Goal: Task Accomplishment & Management: Manage account settings

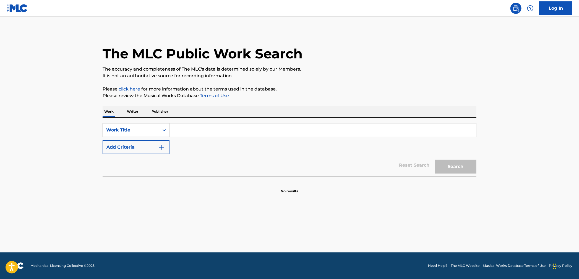
click at [148, 132] on div "Work Title" at bounding box center [131, 130] width 50 height 7
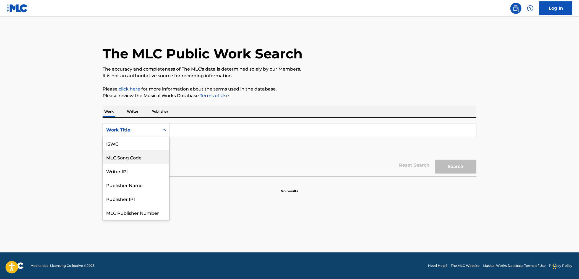
scroll to position [2, 0]
drag, startPoint x: 144, startPoint y: 168, endPoint x: 151, endPoint y: 163, distance: 8.5
click at [144, 167] on div "MLC Song Code" at bounding box center [136, 170] width 66 height 14
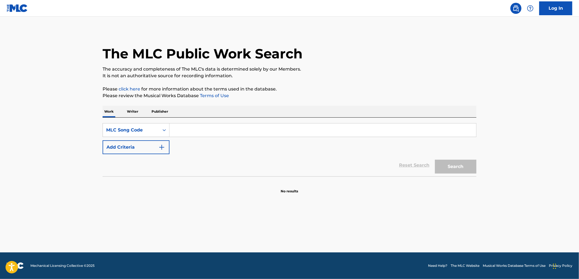
click at [187, 132] on input "Search Form" at bounding box center [323, 129] width 307 height 13
type input "TVD2GL"
click at [435, 160] on button "Search" at bounding box center [455, 167] width 41 height 14
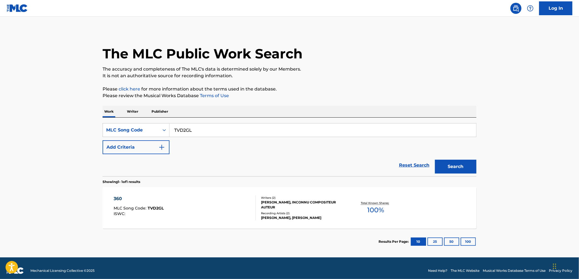
click at [223, 221] on div "360 MLC Song Code : TVD2GL ISWC : Writers ( 2 ) [PERSON_NAME], INCONNU COMPOSIT…" at bounding box center [290, 207] width 374 height 41
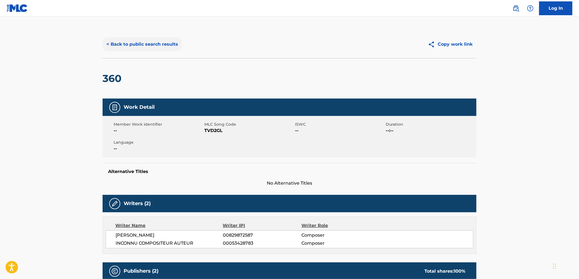
click at [168, 46] on button "< Back to public search results" at bounding box center [142, 44] width 79 height 14
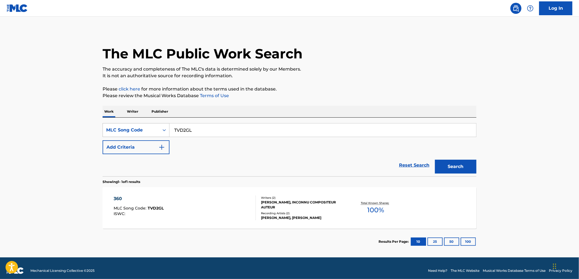
drag, startPoint x: 216, startPoint y: 128, endPoint x: 157, endPoint y: 124, distance: 59.9
click at [158, 124] on div "SearchWithCriteriabf809d47-bc7a-46be-a77a-4bd1b9efad8b MLC Song Code TVD2GL" at bounding box center [290, 130] width 374 height 14
type input "c9201n"
click at [435, 160] on button "Search" at bounding box center [455, 167] width 41 height 14
click at [239, 200] on div "THE CACTUS MLC Song Code : C9201N ISWC :" at bounding box center [185, 207] width 142 height 25
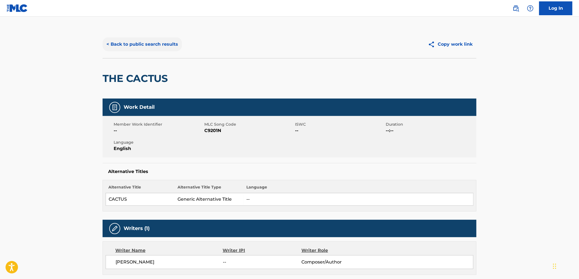
click at [122, 45] on button "< Back to public search results" at bounding box center [142, 44] width 79 height 14
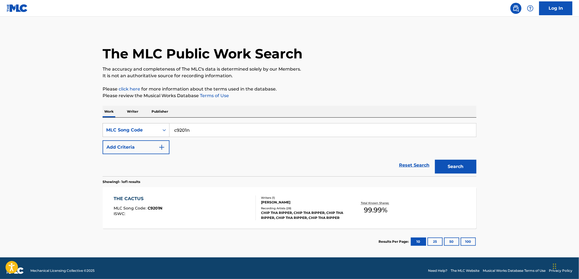
drag, startPoint x: 200, startPoint y: 132, endPoint x: 151, endPoint y: 124, distance: 49.1
click at [151, 124] on div "SearchWithCriteriabf809d47-bc7a-46be-a77a-4bd1b9efad8b MLC Song Code c9201n" at bounding box center [290, 130] width 374 height 14
type input "w6160c"
click at [435, 160] on button "Search" at bounding box center [455, 167] width 41 height 14
click at [242, 202] on div "WE AIN'T PLAYIN' MLC Song Code : W6160C ISWC :" at bounding box center [185, 207] width 142 height 25
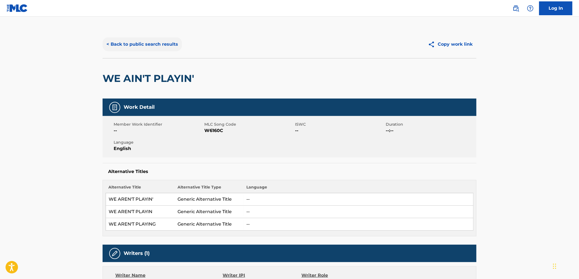
drag, startPoint x: 130, startPoint y: 47, endPoint x: 129, endPoint y: 50, distance: 2.8
click at [130, 51] on button "< Back to public search results" at bounding box center [142, 44] width 79 height 14
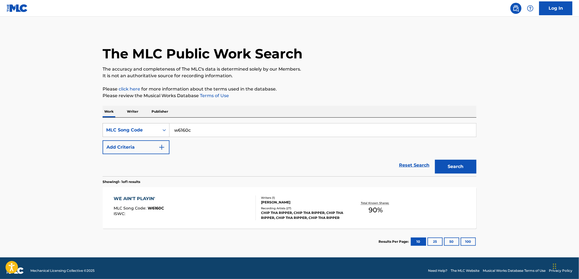
drag, startPoint x: 210, startPoint y: 128, endPoint x: 148, endPoint y: 125, distance: 62.3
click at [148, 125] on div "SearchWithCriteriabf809d47-bc7a-46be-a77a-4bd1b9efad8b MLC Song Code w6160c" at bounding box center [290, 130] width 374 height 14
type input "wb02gp"
click at [435, 160] on button "Search" at bounding box center [455, 167] width 41 height 14
click at [200, 198] on div "WYD2ME MLC Song Code : WB02GP ISWC : T3117326413" at bounding box center [185, 207] width 142 height 25
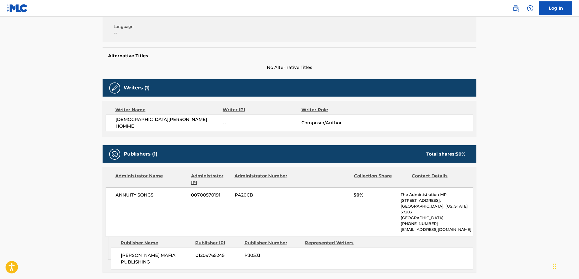
scroll to position [220, 0]
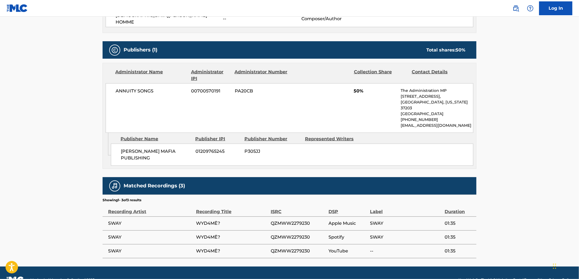
click at [288, 220] on span "QZMWW2279230" at bounding box center [298, 223] width 55 height 7
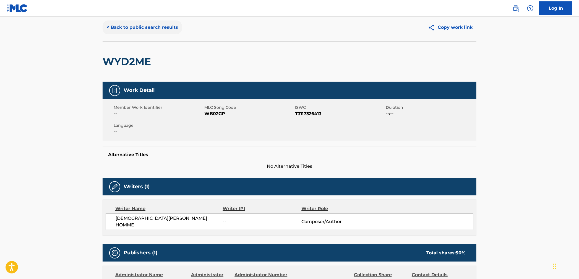
scroll to position [0, 0]
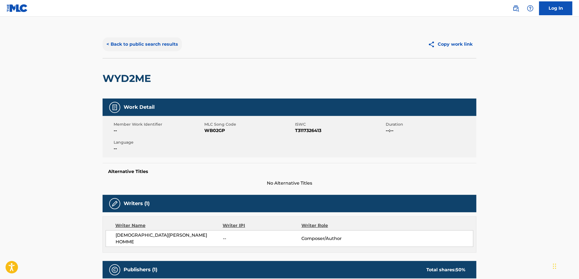
click at [150, 45] on button "< Back to public search results" at bounding box center [142, 44] width 79 height 14
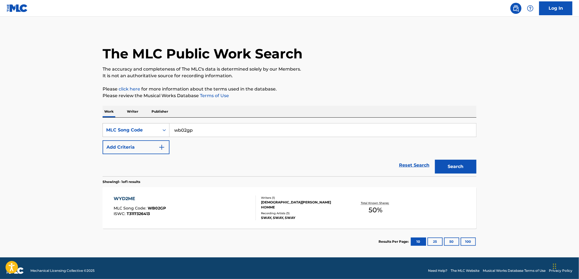
drag, startPoint x: 210, startPoint y: 132, endPoint x: 134, endPoint y: 123, distance: 76.3
click at [134, 123] on div "SearchWithCriteriabf809d47-bc7a-46be-a77a-4bd1b9efad8b MLC Song Code wb02gp" at bounding box center [290, 130] width 374 height 14
type input "ig0m0i"
click at [435, 160] on button "Search" at bounding box center [455, 167] width 41 height 14
click at [200, 221] on div "INFAMOUS MLC Song Code : IG0M0I ISWC : Writers ( 5 ) [PERSON_NAME], [PERSON_NAM…" at bounding box center [290, 207] width 374 height 41
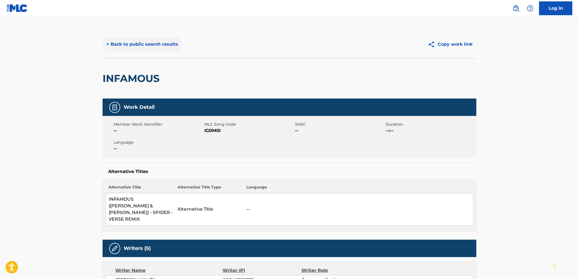
click at [128, 42] on button "< Back to public search results" at bounding box center [142, 44] width 79 height 14
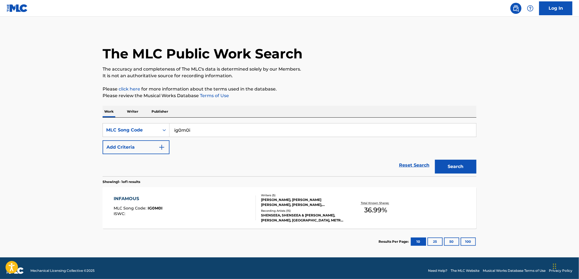
drag, startPoint x: 192, startPoint y: 131, endPoint x: 184, endPoint y: 130, distance: 8.1
click at [195, 131] on input "ig0m0i" at bounding box center [323, 129] width 307 height 13
drag, startPoint x: 184, startPoint y: 130, endPoint x: 91, endPoint y: 125, distance: 92.8
click at [91, 125] on main "The MLC Public Work Search The accuracy and completeness of The MLC's data is d…" at bounding box center [289, 137] width 579 height 241
type input "iy8671"
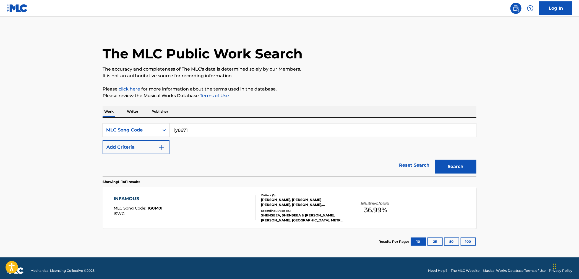
click at [435, 160] on button "Search" at bounding box center [455, 167] width 41 height 14
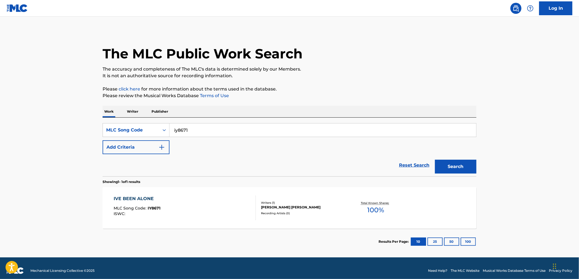
click at [205, 225] on div "IVE BEEN ALONE MLC Song Code : IY8671 ISWC : Writers ( 1 ) [PERSON_NAME] [PERSO…" at bounding box center [290, 207] width 374 height 41
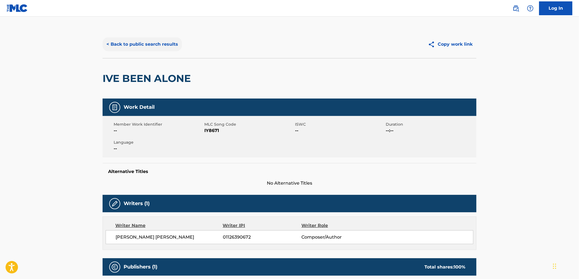
click at [151, 46] on button "< Back to public search results" at bounding box center [142, 44] width 79 height 14
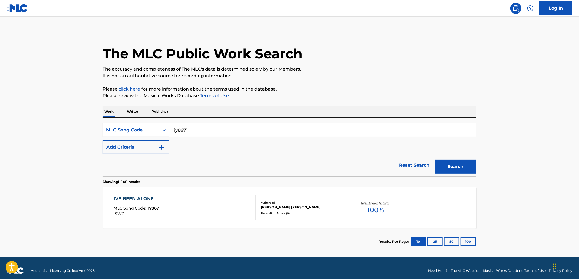
drag, startPoint x: 200, startPoint y: 129, endPoint x: 109, endPoint y: 120, distance: 91.5
click at [112, 120] on div "SearchWithCriteriabf809d47-bc7a-46be-a77a-4bd1b9efad8b MLC Song Code iy8671 Add…" at bounding box center [290, 147] width 374 height 59
type input "tx50nP"
click at [435, 160] on button "Search" at bounding box center [455, 167] width 41 height 14
click at [225, 221] on div "THEY DON'T KNOW BOUT ME MLC Song Code : TX50NP ISWC : Writers ( 1 ) [PERSON_NAM…" at bounding box center [290, 207] width 374 height 41
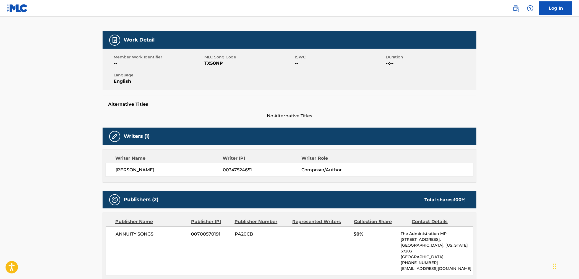
scroll to position [123, 0]
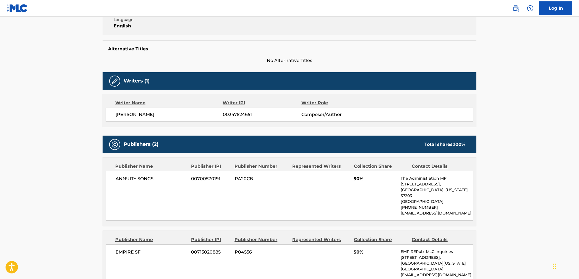
drag, startPoint x: 119, startPoint y: 115, endPoint x: 187, endPoint y: 118, distance: 68.6
click at [187, 118] on span "[PERSON_NAME]" at bounding box center [169, 114] width 107 height 7
click at [165, 114] on span "[PERSON_NAME]" at bounding box center [169, 114] width 107 height 7
drag, startPoint x: 161, startPoint y: 114, endPoint x: 98, endPoint y: 114, distance: 62.8
click at [98, 114] on div "< Back to public search results Copy work link THEY DON'T KNOW BOUT ME Work Det…" at bounding box center [289, 170] width 387 height 525
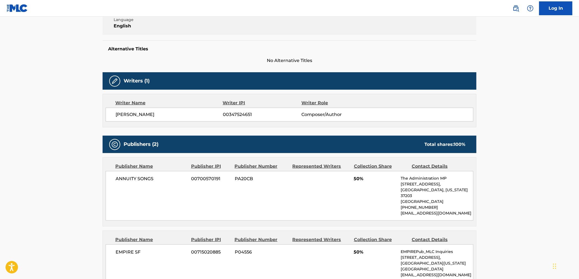
copy span "[PERSON_NAME]"
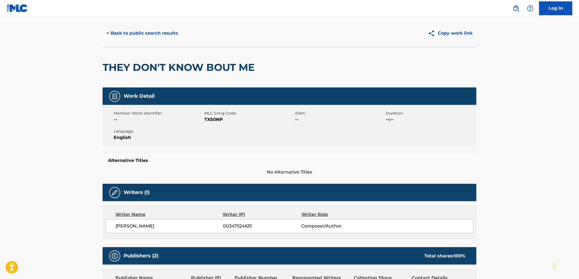
scroll to position [0, 0]
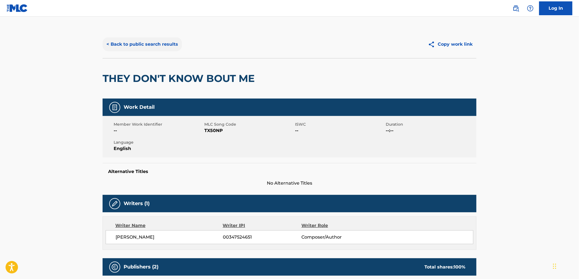
click at [125, 43] on button "< Back to public search results" at bounding box center [142, 44] width 79 height 14
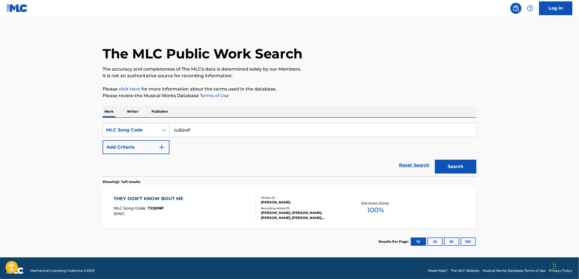
drag, startPoint x: 131, startPoint y: 125, endPoint x: 131, endPoint y: 135, distance: 10.0
click at [131, 126] on div "MLC Song Code" at bounding box center [131, 130] width 56 height 11
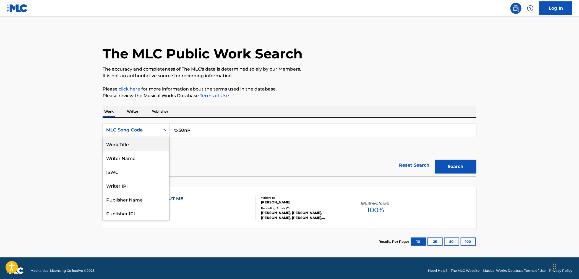
drag, startPoint x: 137, startPoint y: 147, endPoint x: 145, endPoint y: 143, distance: 8.9
click at [137, 146] on div "Work Title" at bounding box center [136, 144] width 66 height 14
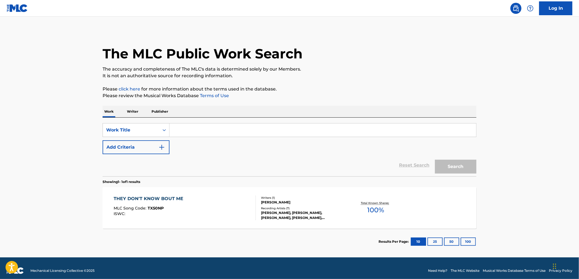
click at [189, 135] on input "Search Form" at bounding box center [323, 129] width 307 height 13
paste input "Pop My Shit"
type input "Pop My Shit"
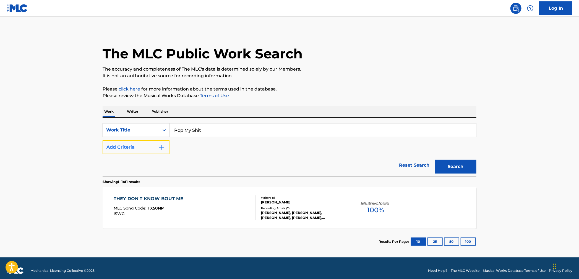
click at [138, 142] on button "Add Criteria" at bounding box center [136, 147] width 67 height 14
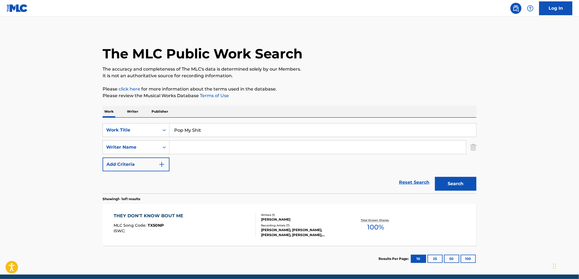
click at [177, 151] on input "Search Form" at bounding box center [318, 146] width 296 height 13
type input "duje"
click at [435, 177] on button "Search" at bounding box center [455, 184] width 41 height 14
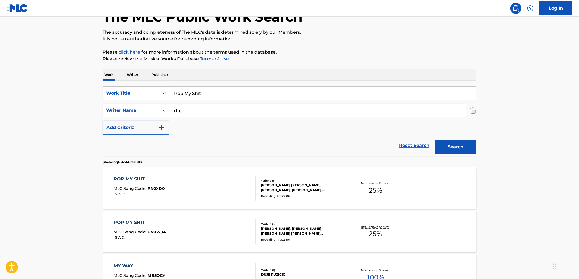
scroll to position [41, 0]
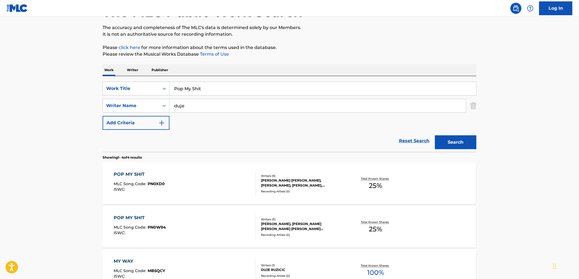
click at [197, 183] on div "POP MY SHIT MLC Song Code : PN0XD0 ISWC :" at bounding box center [185, 183] width 142 height 25
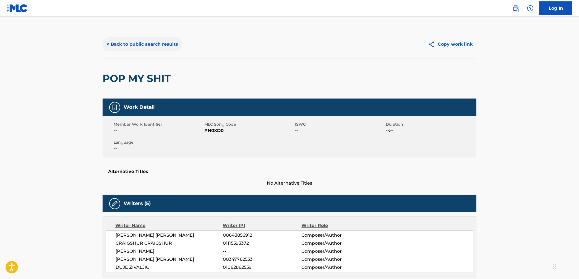
click at [127, 42] on button "< Back to public search results" at bounding box center [142, 44] width 79 height 14
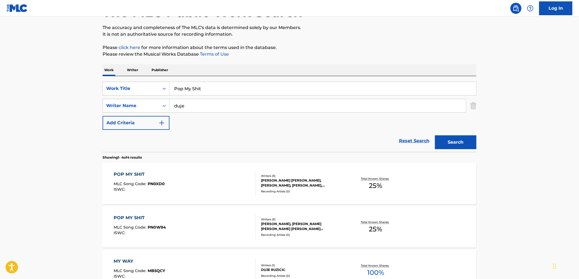
click at [223, 225] on div "POP MY SHIT MLC Song Code : PN0W94 ISWC :" at bounding box center [185, 226] width 142 height 25
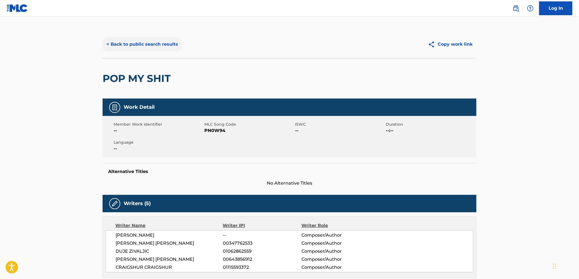
click at [128, 44] on button "< Back to public search results" at bounding box center [142, 44] width 79 height 14
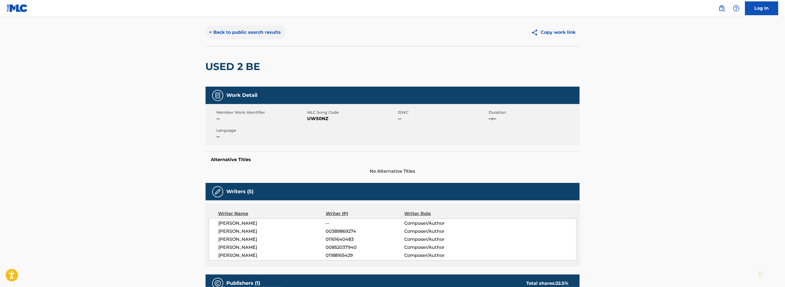
click at [237, 30] on button "< Back to public search results" at bounding box center [244, 32] width 79 height 14
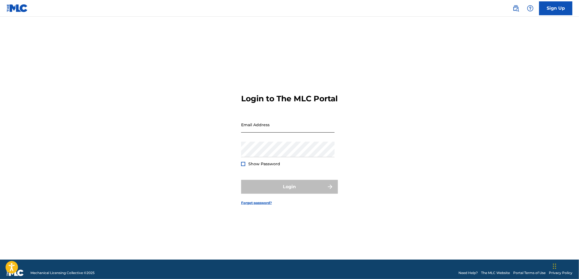
click at [270, 132] on input "Email Address" at bounding box center [287, 125] width 93 height 16
type input "mohammed@adminmp.com"
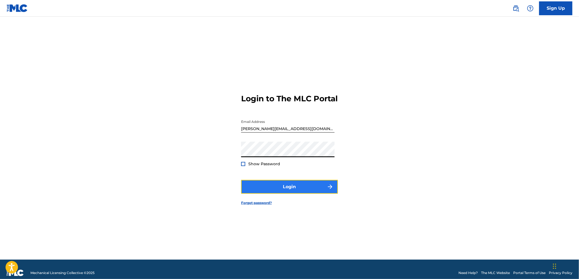
click at [286, 193] on button "Login" at bounding box center [289, 187] width 97 height 14
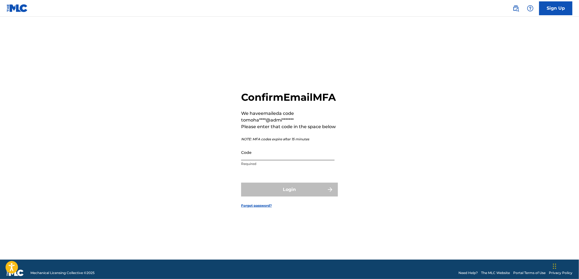
click at [303, 160] on input "Code" at bounding box center [287, 152] width 93 height 16
paste input "411958"
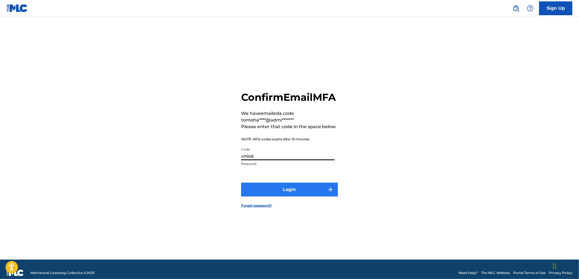
type input "411958"
click at [285, 190] on button "Login" at bounding box center [289, 190] width 97 height 14
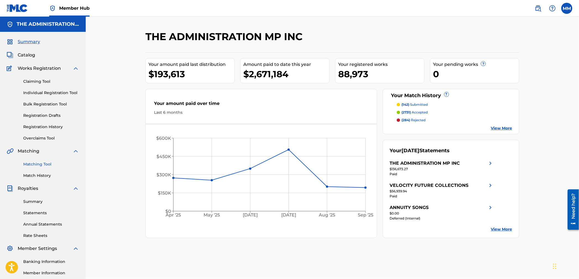
click at [43, 164] on link "Matching Tool" at bounding box center [51, 164] width 56 height 6
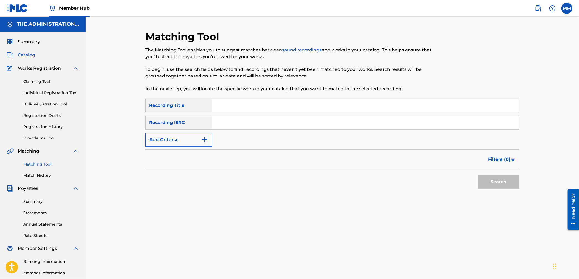
click at [31, 53] on span "Catalog" at bounding box center [26, 55] width 17 height 7
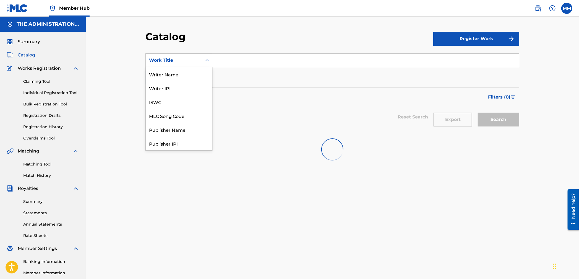
click at [181, 66] on div "Work Title" at bounding box center [178, 60] width 67 height 14
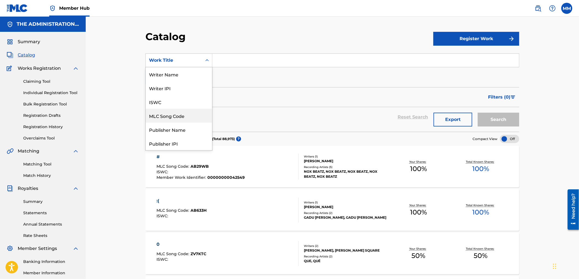
drag, startPoint x: 166, startPoint y: 121, endPoint x: 213, endPoint y: 76, distance: 64.9
click at [166, 121] on div "MLC Song Code" at bounding box center [179, 116] width 66 height 14
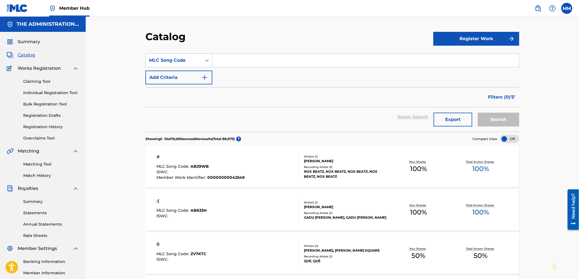
click at [226, 63] on input "Search Form" at bounding box center [365, 60] width 307 height 13
paste input "S91K89"
type input "S91K89"
click at [490, 116] on button "Search" at bounding box center [498, 120] width 41 height 14
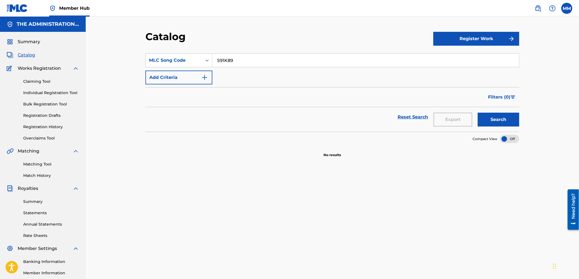
click at [69, 9] on span "Member Hub" at bounding box center [74, 8] width 30 height 6
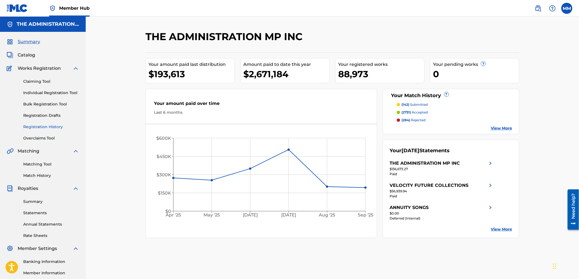
click at [42, 128] on link "Registration History" at bounding box center [51, 127] width 56 height 6
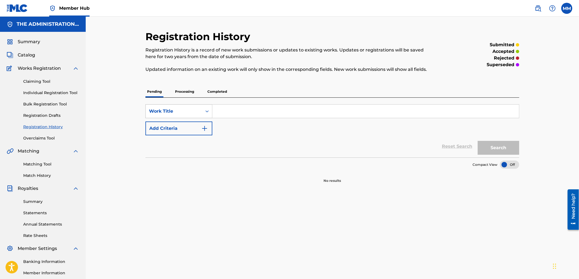
click at [188, 110] on div "Work Title" at bounding box center [174, 111] width 50 height 7
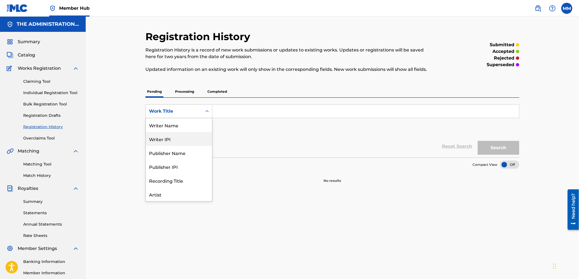
scroll to position [28, 0]
click at [194, 90] on p "Processing" at bounding box center [184, 92] width 22 height 12
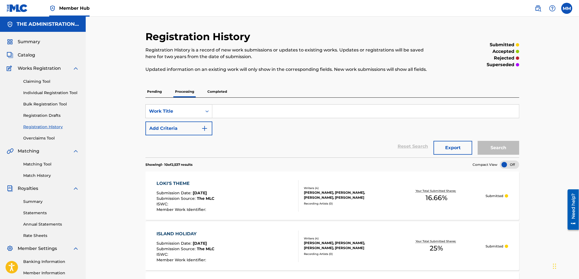
click at [246, 111] on input "Search Form" at bounding box center [365, 111] width 307 height 13
type input "said i love you"
click at [478, 141] on button "Search" at bounding box center [498, 148] width 41 height 14
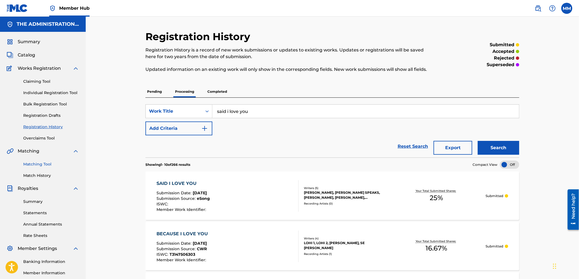
click at [42, 162] on link "Matching Tool" at bounding box center [51, 164] width 56 height 6
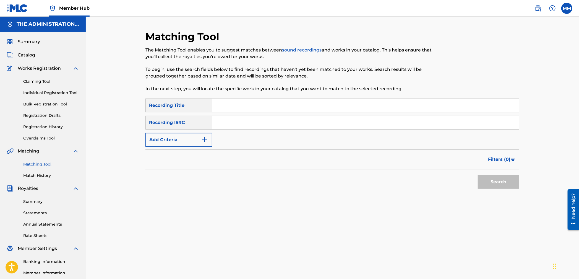
click at [235, 103] on input "Search Form" at bounding box center [365, 105] width 307 height 13
click at [217, 123] on input "Search Form" at bounding box center [365, 122] width 307 height 13
paste input "TCAFW2155317"
click at [486, 179] on button "Search" at bounding box center [498, 182] width 41 height 14
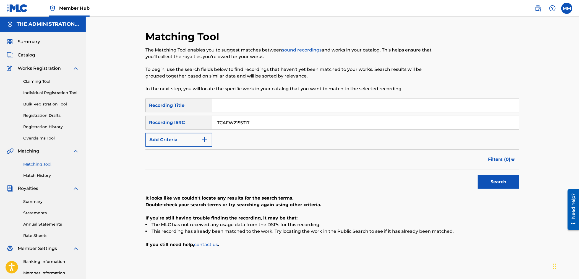
drag, startPoint x: 257, startPoint y: 123, endPoint x: 179, endPoint y: 114, distance: 79.0
click at [179, 114] on div "SearchWithCriteria59ba78a6-ee31-4e65-aa01-02a18e1adc8f Recording Title SearchWi…" at bounding box center [332, 122] width 374 height 48
paste input "GBLFP2225974"
type input "GBLFP2225974"
click at [491, 181] on button "Search" at bounding box center [498, 182] width 41 height 14
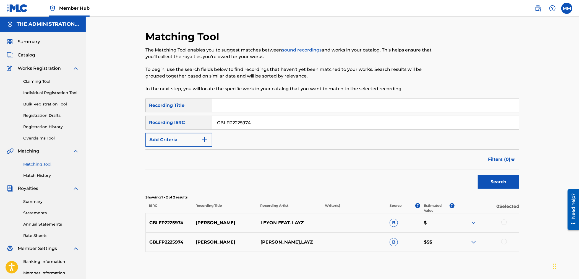
click at [502, 222] on div at bounding box center [504, 222] width 6 height 6
click at [505, 241] on div at bounding box center [504, 242] width 6 height 6
click at [398, 237] on button "Match 2 Groups" at bounding box center [388, 234] width 61 height 14
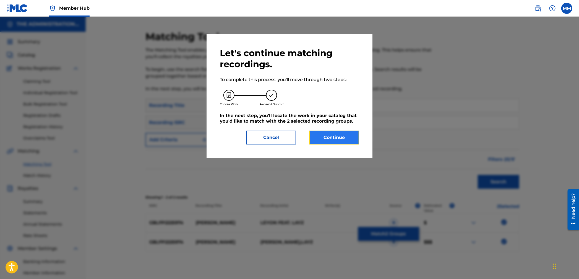
click at [327, 134] on button "Continue" at bounding box center [334, 138] width 50 height 14
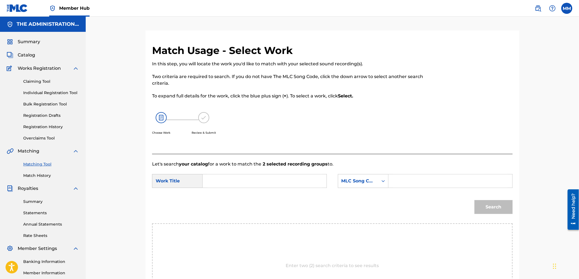
click at [218, 179] on input "Search Form" at bounding box center [264, 180] width 114 height 13
paste input "Cajka"
type input "Cajka"
click at [366, 181] on div "MLC Song Code" at bounding box center [358, 181] width 33 height 7
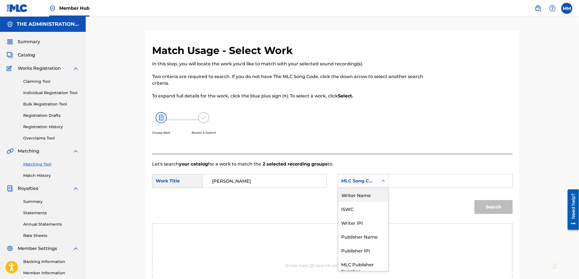
drag, startPoint x: 358, startPoint y: 196, endPoint x: 379, endPoint y: 188, distance: 22.4
click at [358, 196] on div "Writer Name" at bounding box center [363, 195] width 50 height 14
click at [398, 181] on input "Search Form" at bounding box center [450, 180] width 114 height 13
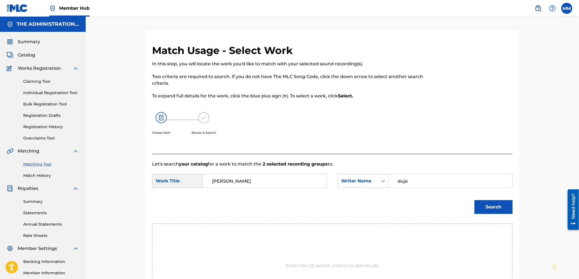
type input "duje"
click at [475, 200] on button "Search" at bounding box center [494, 207] width 38 height 14
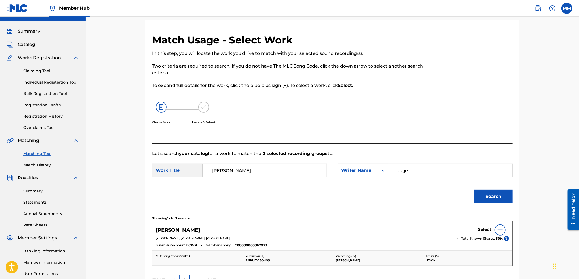
scroll to position [13, 0]
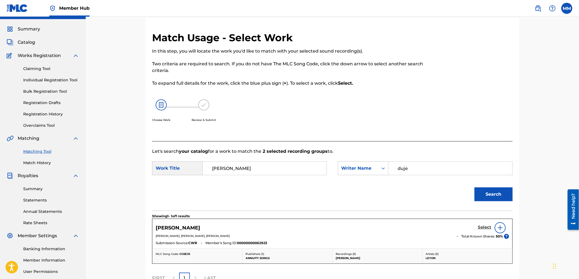
click at [488, 227] on h5 "Select" at bounding box center [485, 227] width 14 height 5
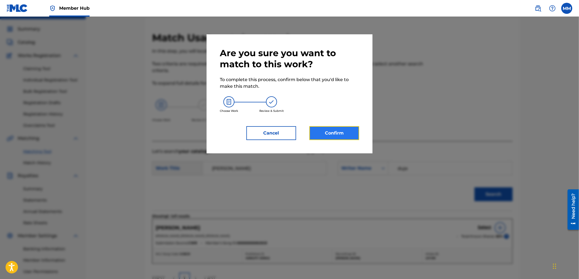
click at [330, 134] on button "Confirm" at bounding box center [334, 133] width 50 height 14
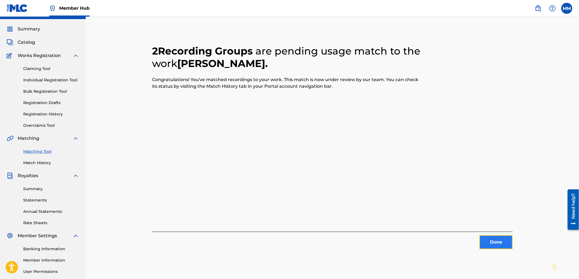
click at [495, 243] on button "Done" at bounding box center [496, 242] width 33 height 14
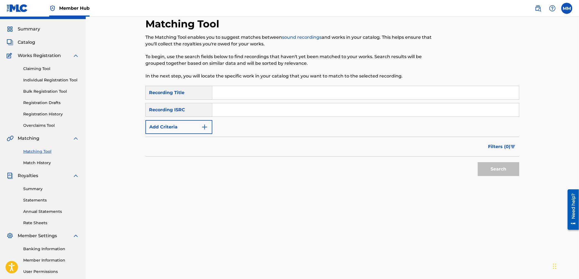
click at [221, 111] on input "Search Form" at bounding box center [365, 109] width 307 height 13
paste input "UKXN22197965"
click at [489, 170] on button "Search" at bounding box center [498, 169] width 41 height 14
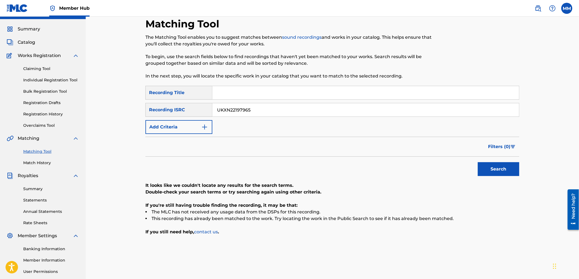
drag, startPoint x: 252, startPoint y: 105, endPoint x: 254, endPoint y: 110, distance: 6.1
click at [253, 108] on input "UKXN22197965" at bounding box center [365, 109] width 307 height 13
click at [255, 111] on input "UKXN22197965" at bounding box center [365, 109] width 307 height 13
drag, startPoint x: 261, startPoint y: 111, endPoint x: 197, endPoint y: 106, distance: 64.9
click at [196, 105] on div "SearchWithCriteriac370916d-aed5-404d-b49a-c421f3fca5ca Recording ISRC UKXN22197…" at bounding box center [332, 110] width 374 height 14
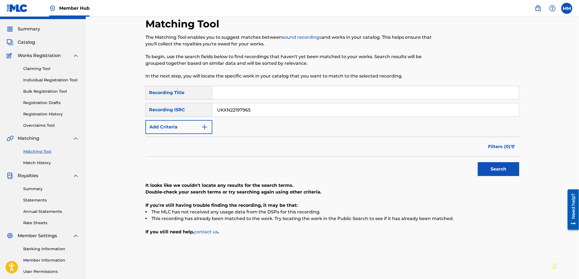
paste input "SUG12305866"
type input "USUG12305866"
click at [486, 166] on button "Search" at bounding box center [498, 169] width 41 height 14
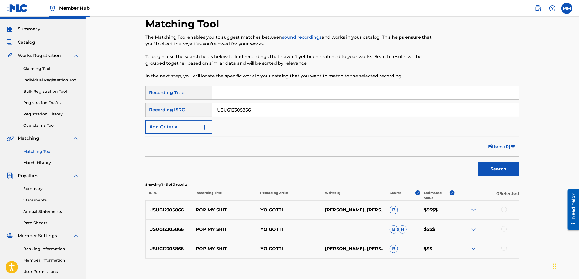
click at [502, 208] on div at bounding box center [504, 210] width 6 height 6
click at [504, 231] on div at bounding box center [504, 229] width 6 height 6
click at [504, 249] on div at bounding box center [504, 248] width 6 height 6
click at [399, 239] on button "Match 3 Groups" at bounding box center [388, 234] width 61 height 14
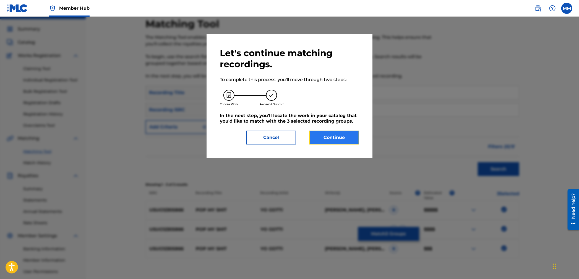
click at [325, 142] on button "Continue" at bounding box center [334, 138] width 50 height 14
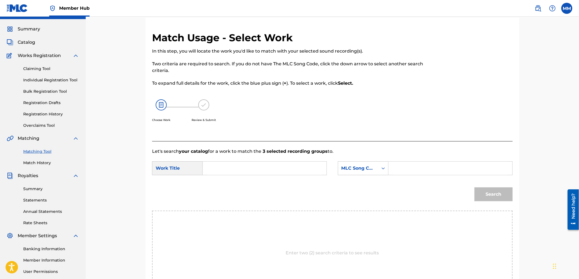
click at [298, 162] on input "Search Form" at bounding box center [264, 168] width 114 height 13
paste input "Pop My Shit"
type input "Pop My Shit"
click at [371, 170] on div "MLC Song Code" at bounding box center [358, 168] width 33 height 7
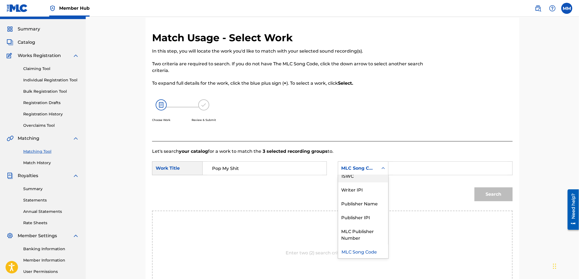
scroll to position [0, 0]
click at [363, 183] on div "Writer Name" at bounding box center [363, 182] width 50 height 14
click at [395, 171] on input "Search Form" at bounding box center [450, 168] width 114 height 13
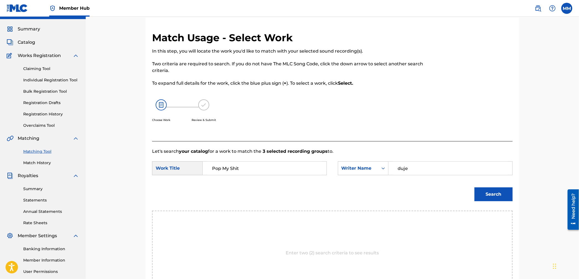
type input "duje"
click at [475, 187] on button "Search" at bounding box center [494, 194] width 38 height 14
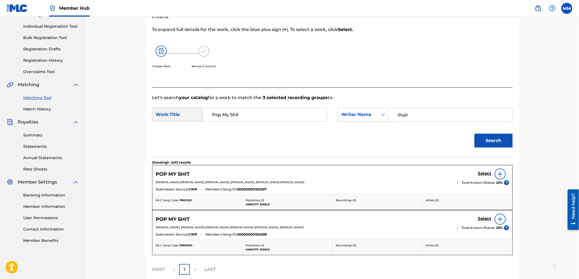
scroll to position [82, 0]
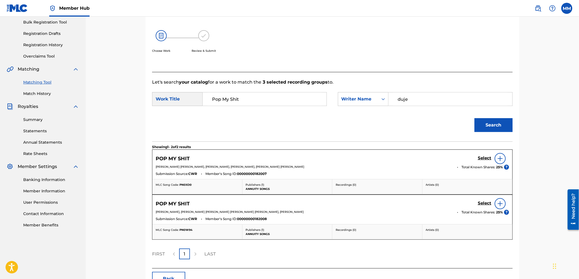
click at [186, 184] on span "PN0XD0" at bounding box center [185, 185] width 12 height 4
copy span "PN0XD0"
click at [184, 229] on span "PN0W94" at bounding box center [185, 230] width 13 height 4
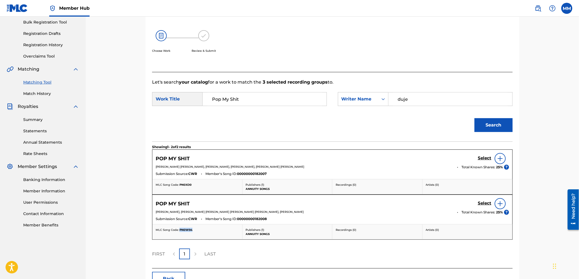
copy span "PN0W94"
click at [482, 158] on h5 "Select" at bounding box center [485, 157] width 14 height 5
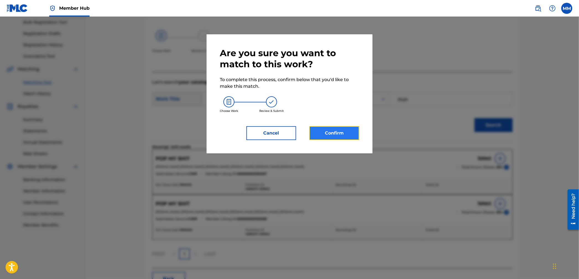
click at [337, 137] on button "Confirm" at bounding box center [334, 133] width 50 height 14
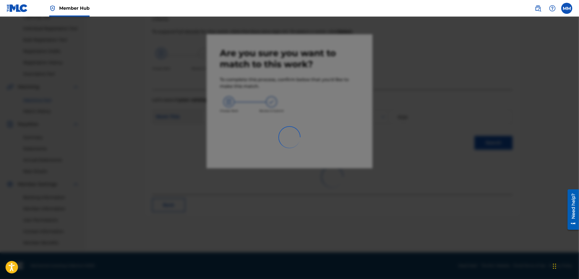
scroll to position [64, 0]
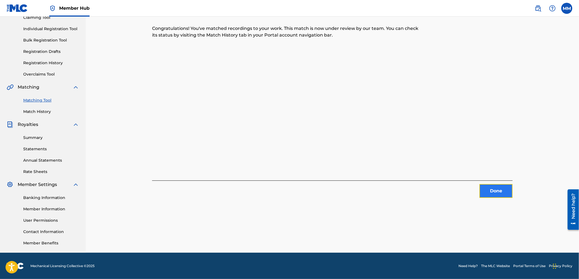
click at [491, 195] on button "Done" at bounding box center [496, 191] width 33 height 14
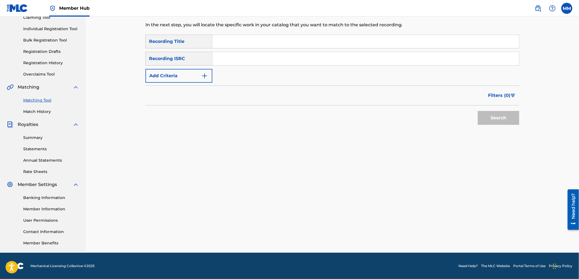
click at [221, 41] on input "Search Form" at bounding box center [365, 41] width 307 height 13
drag, startPoint x: 220, startPoint y: 64, endPoint x: 224, endPoint y: 64, distance: 3.9
click at [220, 64] on input "Search Form" at bounding box center [365, 58] width 307 height 13
paste input "USUG12306256"
type input "USUG12306256"
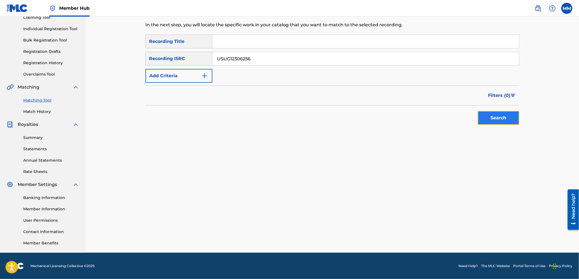
click at [483, 118] on button "Search" at bounding box center [498, 118] width 41 height 14
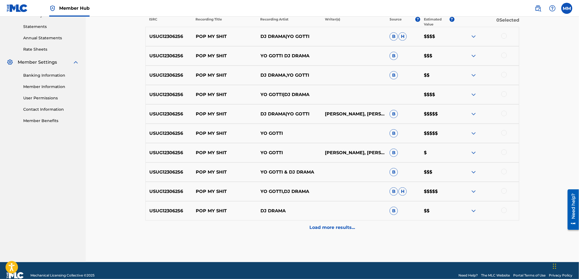
scroll to position [189, 0]
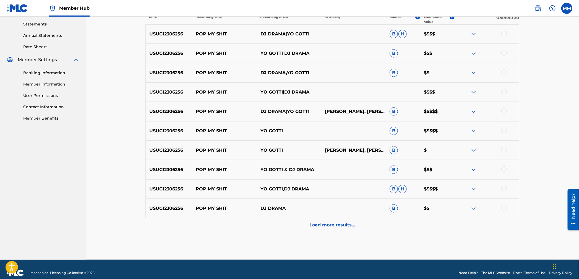
click at [504, 209] on div at bounding box center [504, 208] width 6 height 6
click at [503, 188] on div at bounding box center [504, 189] width 6 height 6
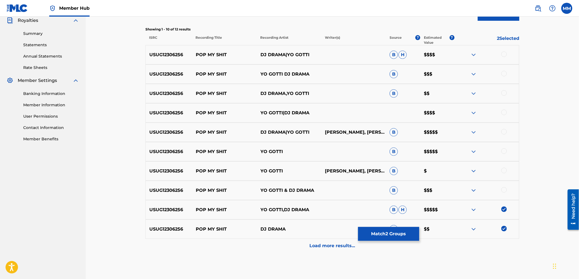
scroll to position [169, 0]
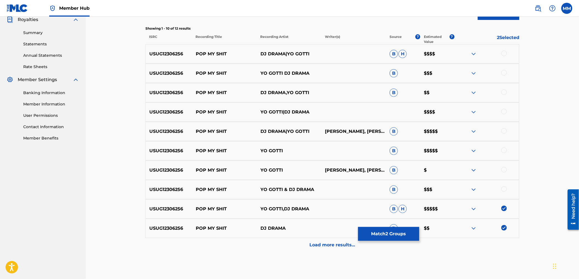
click at [504, 192] on div at bounding box center [486, 189] width 65 height 7
click at [504, 187] on div at bounding box center [504, 189] width 6 height 6
drag, startPoint x: 506, startPoint y: 168, endPoint x: 499, endPoint y: 173, distance: 8.5
click at [506, 168] on div at bounding box center [504, 170] width 6 height 6
drag, startPoint x: 503, startPoint y: 149, endPoint x: 505, endPoint y: 132, distance: 16.9
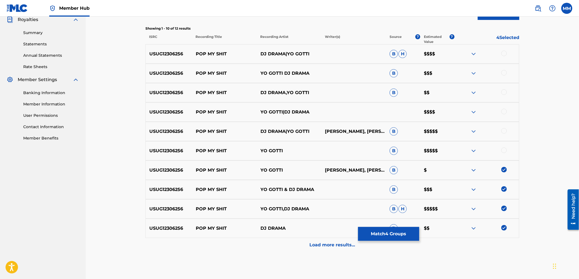
click at [503, 149] on div at bounding box center [504, 150] width 6 height 6
click at [504, 131] on div at bounding box center [504, 131] width 6 height 6
click at [505, 112] on div at bounding box center [504, 112] width 6 height 6
click at [502, 93] on div at bounding box center [504, 92] width 6 height 6
click at [502, 75] on div at bounding box center [486, 73] width 65 height 7
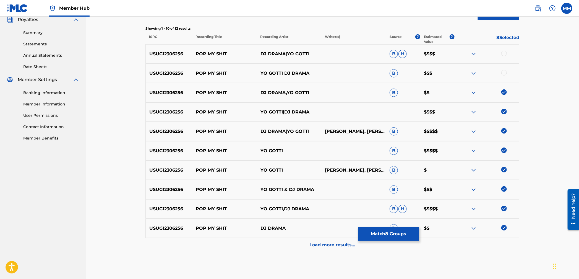
click at [504, 55] on div at bounding box center [504, 54] width 6 height 6
drag, startPoint x: 507, startPoint y: 78, endPoint x: 504, endPoint y: 74, distance: 4.2
click at [507, 77] on div "USUG12306256 POP MY SHIT YO GOTTI DJ DRAMA B $$$" at bounding box center [332, 73] width 374 height 19
click at [504, 74] on div at bounding box center [504, 73] width 6 height 6
click at [393, 235] on button "Match 10 Groups" at bounding box center [388, 234] width 61 height 14
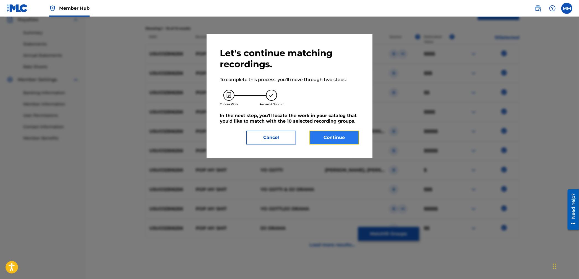
click at [325, 142] on button "Continue" at bounding box center [334, 138] width 50 height 14
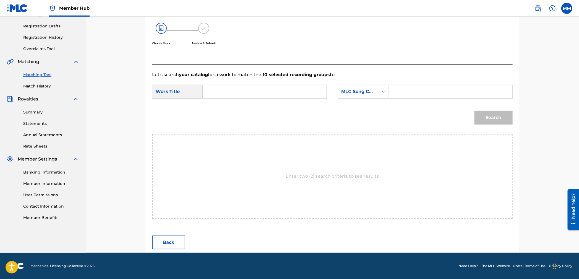
click at [238, 89] on input "Search Form" at bounding box center [264, 91] width 114 height 13
paste input "USUG12306256"
drag, startPoint x: 254, startPoint y: 91, endPoint x: 203, endPoint y: 89, distance: 50.7
click at [203, 89] on div "USUG12306256" at bounding box center [265, 92] width 124 height 14
type input "pop my shit"
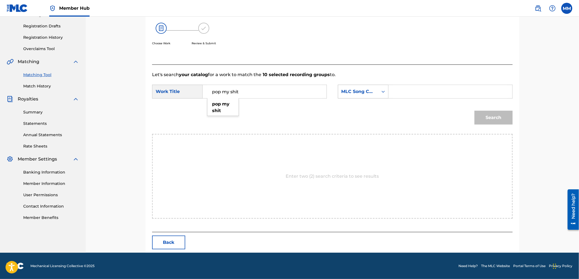
click at [366, 98] on div "MLC Song Code" at bounding box center [363, 92] width 51 height 14
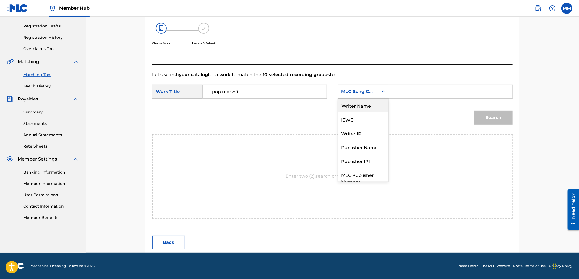
click at [353, 108] on div "Writer Name" at bounding box center [363, 105] width 50 height 14
click at [397, 91] on input "Search Form" at bounding box center [450, 91] width 114 height 13
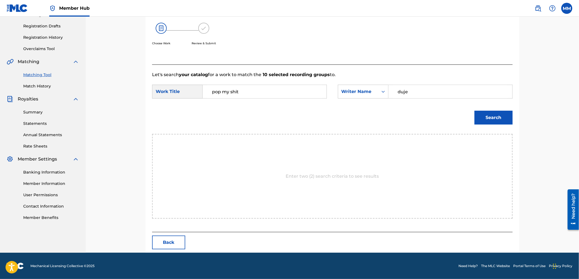
type input "duje"
click at [475, 111] on button "Search" at bounding box center [494, 118] width 38 height 14
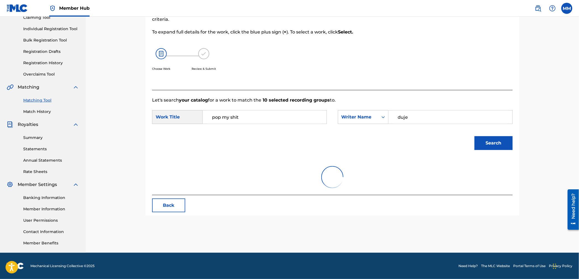
scroll to position [89, 0]
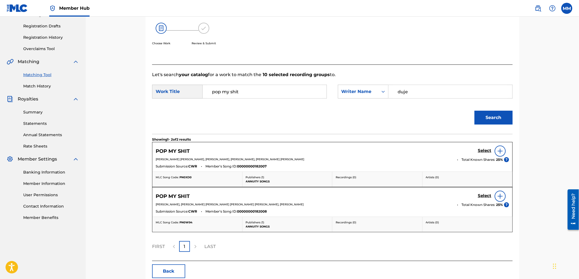
click at [387, 206] on p "[PERSON_NAME], [PERSON_NAME] [PERSON_NAME] [PERSON_NAME] [PERSON_NAME], [PERSON…" at bounding box center [305, 204] width 298 height 4
click at [481, 194] on h5 "Select" at bounding box center [485, 195] width 14 height 5
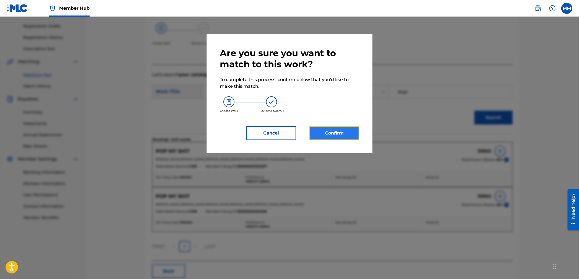
click at [353, 129] on button "Confirm" at bounding box center [334, 133] width 50 height 14
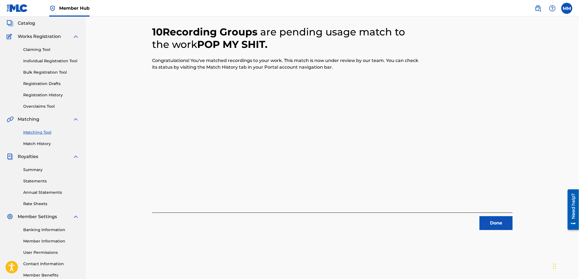
scroll to position [0, 0]
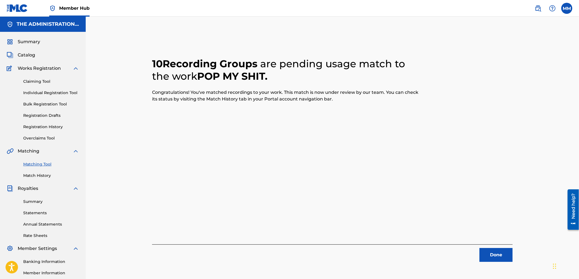
click at [496, 246] on div "Done" at bounding box center [332, 252] width 361 height 17
click at [497, 248] on div "Done" at bounding box center [332, 252] width 361 height 17
click at [497, 251] on button "Done" at bounding box center [496, 255] width 33 height 14
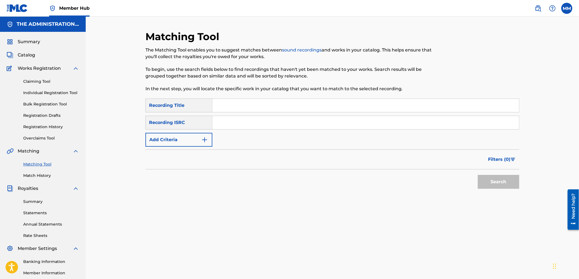
click at [241, 125] on input "Search Form" at bounding box center [365, 122] width 307 height 13
paste input "USUG12305870"
type input "USUG12305870"
drag, startPoint x: 510, startPoint y: 184, endPoint x: 506, endPoint y: 181, distance: 5.1
click at [510, 184] on button "Search" at bounding box center [498, 182] width 41 height 14
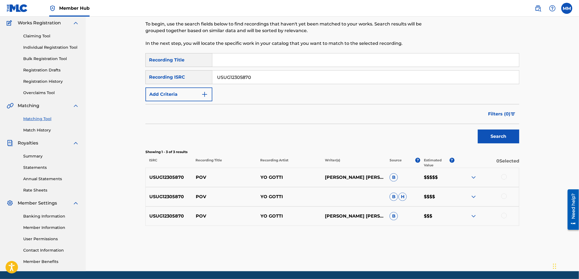
scroll to position [64, 0]
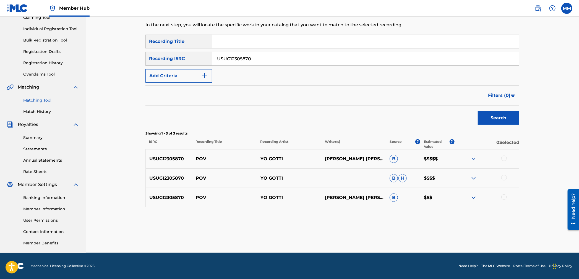
click at [502, 158] on div at bounding box center [504, 158] width 6 height 6
drag, startPoint x: 504, startPoint y: 183, endPoint x: 502, endPoint y: 179, distance: 4.6
click at [504, 183] on div "USUG12305870 POV YO GOTTI B H $$$$" at bounding box center [332, 177] width 374 height 19
click at [502, 179] on div at bounding box center [504, 178] width 6 height 6
click at [504, 198] on div at bounding box center [504, 197] width 6 height 6
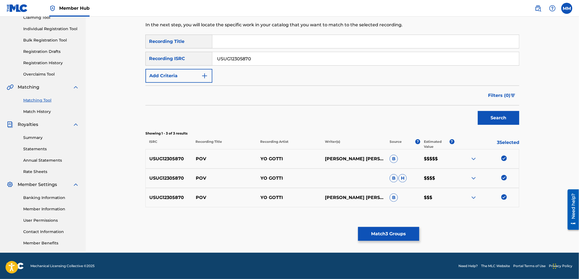
click at [200, 159] on p "POV" at bounding box center [224, 158] width 65 height 7
copy p "POV"
click at [401, 233] on button "Match 3 Groups" at bounding box center [388, 234] width 61 height 14
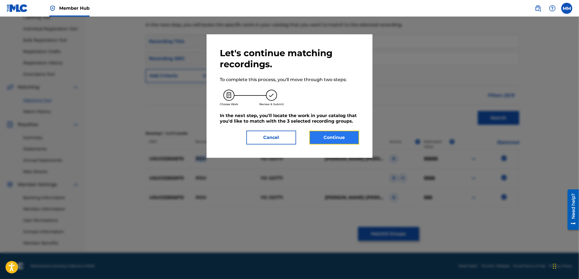
click at [329, 139] on button "Continue" at bounding box center [334, 138] width 50 height 14
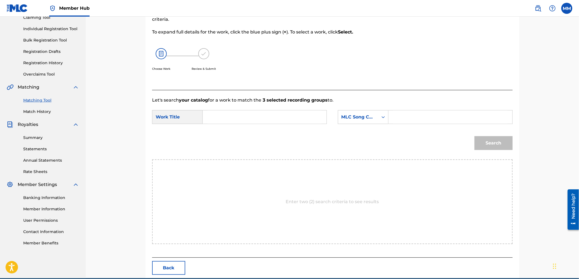
click at [223, 116] on input "Search Form" at bounding box center [264, 116] width 114 height 13
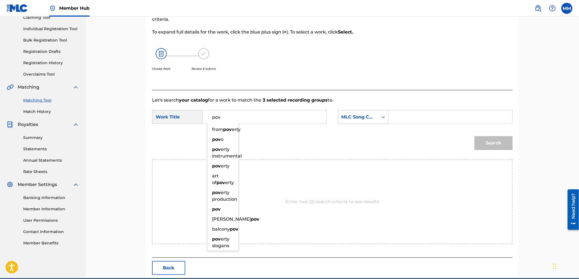
type input "pov"
click at [347, 117] on div "MLC Song Code" at bounding box center [358, 117] width 33 height 7
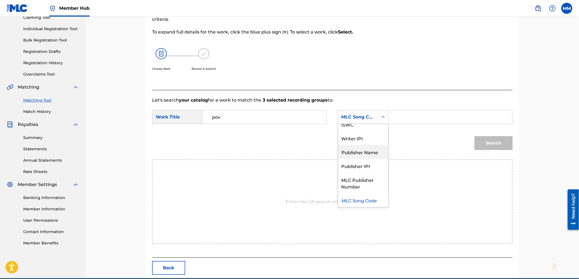
scroll to position [0, 0]
drag, startPoint x: 357, startPoint y: 133, endPoint x: 376, endPoint y: 125, distance: 20.7
click at [358, 132] on div "Writer Name" at bounding box center [363, 131] width 50 height 14
click at [389, 120] on div "Search Form" at bounding box center [451, 117] width 124 height 14
click at [391, 119] on div "Search Form" at bounding box center [451, 117] width 124 height 14
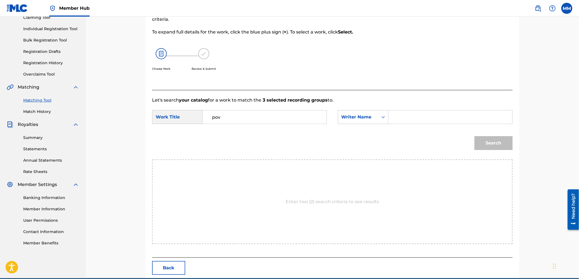
click at [405, 118] on input "Search Form" at bounding box center [450, 116] width 114 height 13
type input "duje"
click at [475, 136] on button "Search" at bounding box center [494, 143] width 38 height 14
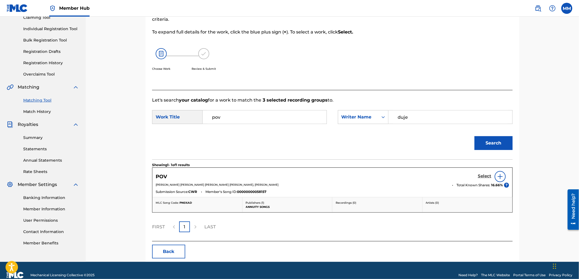
click at [482, 176] on h5 "Select" at bounding box center [485, 175] width 14 height 5
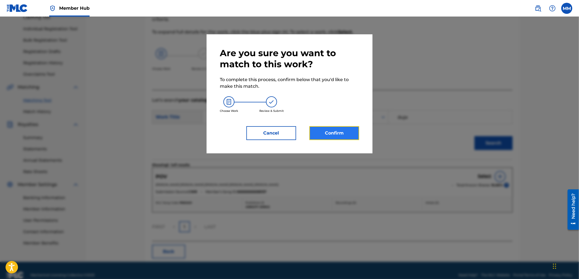
click at [341, 133] on button "Confirm" at bounding box center [334, 133] width 50 height 14
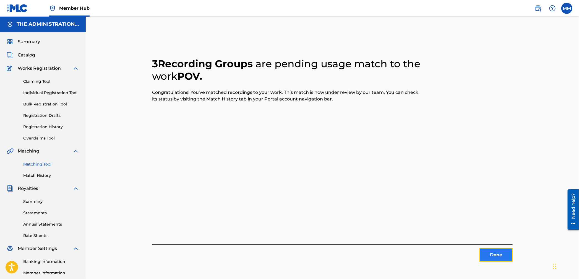
click at [504, 256] on button "Done" at bounding box center [496, 255] width 33 height 14
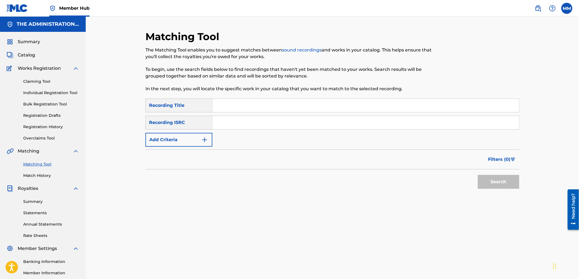
click at [238, 118] on input "Search Form" at bounding box center [365, 122] width 307 height 13
paste input "USUG12306260"
type input "USUG12306260"
click at [495, 179] on button "Search" at bounding box center [498, 182] width 41 height 14
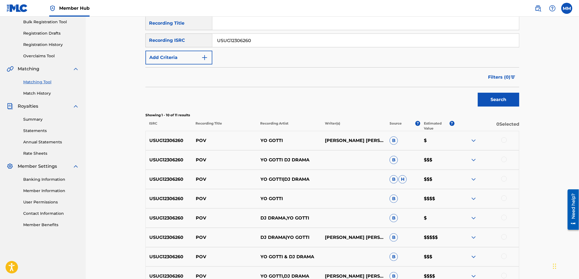
scroll to position [123, 0]
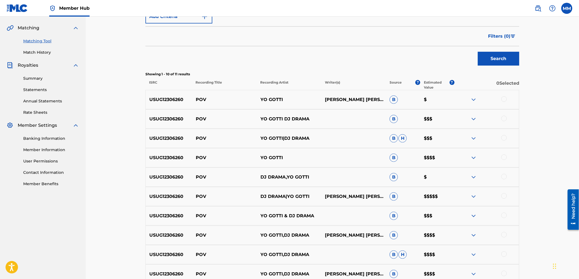
click at [504, 99] on div at bounding box center [504, 99] width 6 height 6
click at [504, 123] on div "USUG12306260 POV YO GOTTI DJ DRAMA B $$$" at bounding box center [332, 118] width 374 height 19
click at [508, 119] on div at bounding box center [486, 119] width 65 height 7
click at [506, 119] on div at bounding box center [504, 119] width 6 height 6
click at [505, 139] on div at bounding box center [504, 138] width 6 height 6
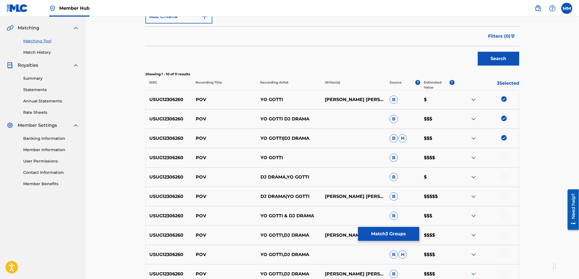
click at [504, 155] on div at bounding box center [504, 157] width 6 height 6
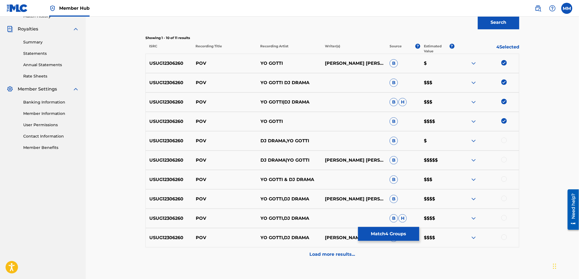
scroll to position [174, 0]
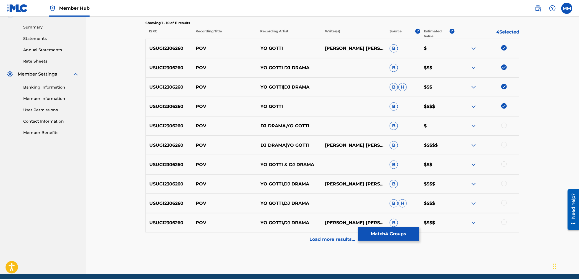
click at [502, 126] on div at bounding box center [504, 126] width 6 height 6
click at [503, 143] on div at bounding box center [504, 145] width 6 height 6
click at [505, 166] on div at bounding box center [504, 164] width 6 height 6
click at [503, 183] on div at bounding box center [504, 184] width 6 height 6
drag, startPoint x: 505, startPoint y: 202, endPoint x: 505, endPoint y: 206, distance: 4.2
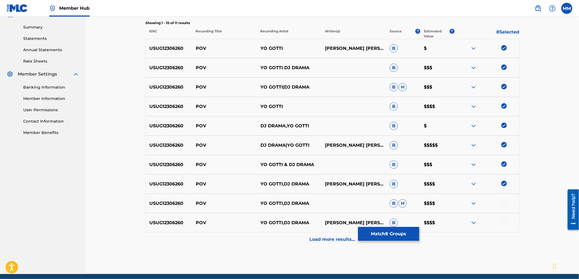
click at [505, 202] on div at bounding box center [504, 203] width 6 height 6
click at [506, 221] on div at bounding box center [504, 222] width 6 height 6
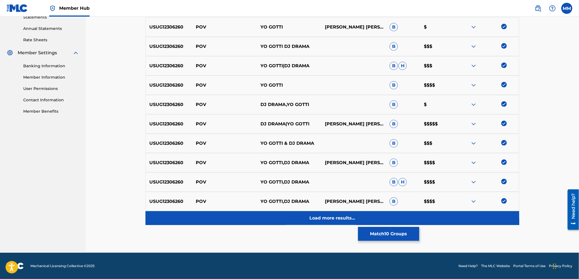
click at [336, 221] on div "Load more results..." at bounding box center [332, 218] width 374 height 14
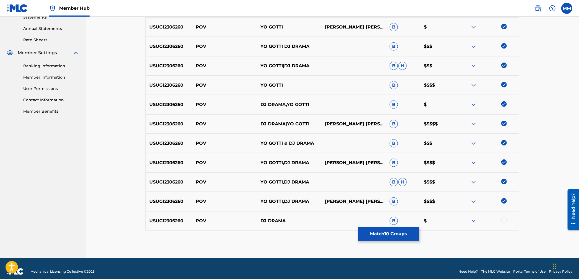
scroll to position [201, 0]
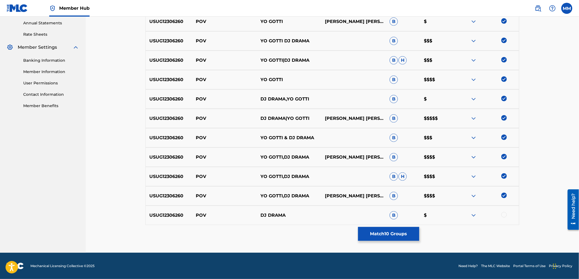
click at [507, 217] on div at bounding box center [486, 215] width 65 height 7
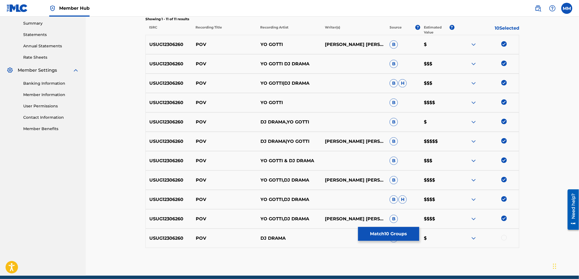
scroll to position [174, 0]
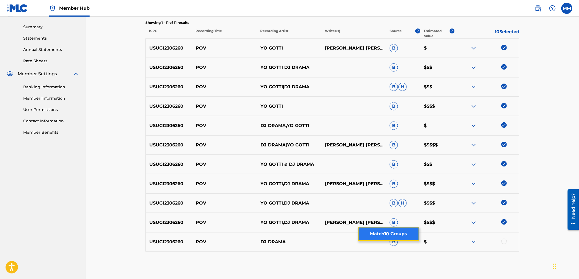
click at [389, 233] on button "Match 10 Groups" at bounding box center [388, 234] width 61 height 14
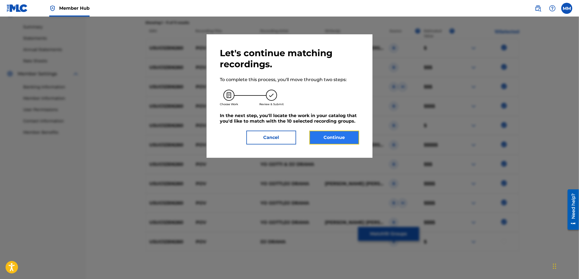
click at [338, 138] on button "Continue" at bounding box center [334, 138] width 50 height 14
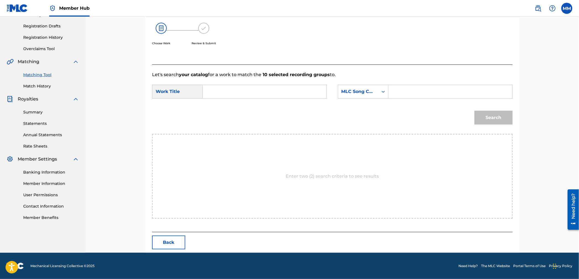
click at [223, 92] on input "Search Form" at bounding box center [264, 91] width 114 height 13
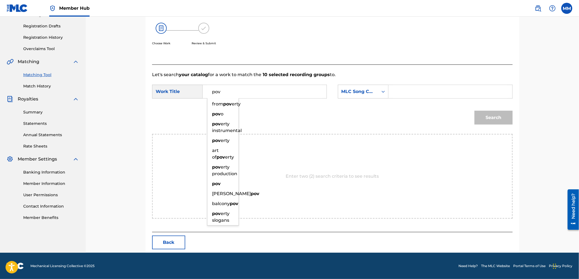
type input "pov"
click at [363, 107] on div "Search" at bounding box center [332, 119] width 361 height 29
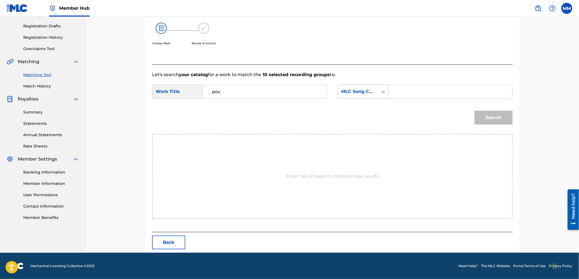
click at [356, 94] on div "MLC Song Code" at bounding box center [358, 91] width 33 height 7
drag, startPoint x: 355, startPoint y: 106, endPoint x: 389, endPoint y: 98, distance: 34.8
click at [355, 106] on div "Writer Name" at bounding box center [363, 105] width 50 height 14
click at [397, 95] on input "Search Form" at bounding box center [450, 91] width 114 height 13
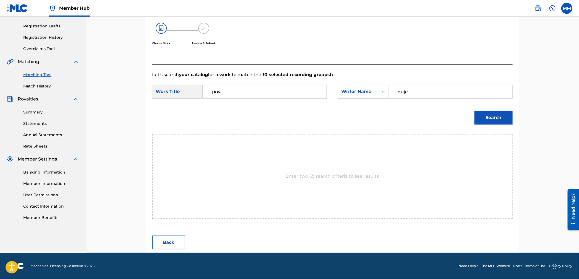
type input "duje"
click at [475, 111] on button "Search" at bounding box center [494, 118] width 38 height 14
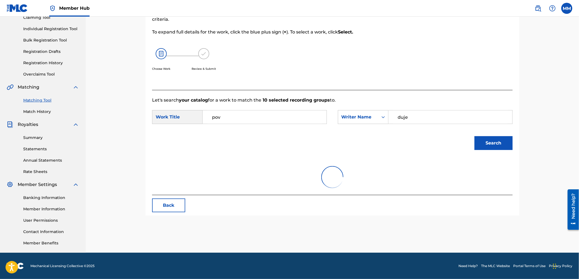
scroll to position [73, 0]
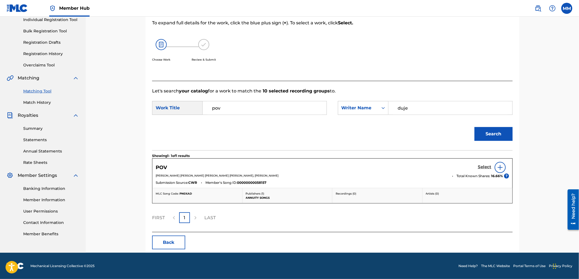
click at [483, 168] on h5 "Select" at bounding box center [485, 166] width 14 height 5
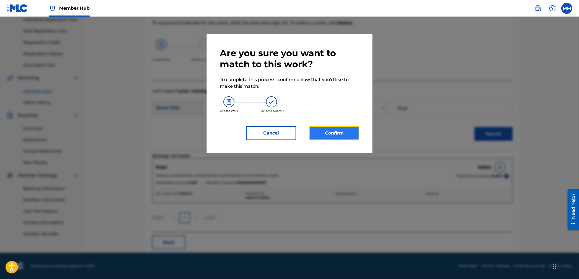
click at [326, 129] on button "Confirm" at bounding box center [334, 133] width 50 height 14
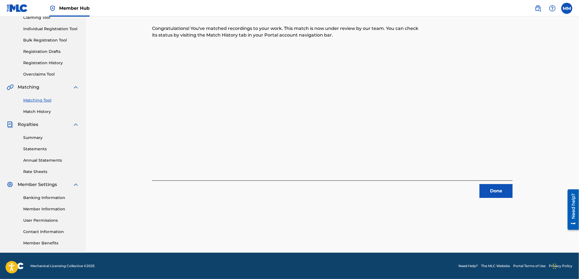
scroll to position [0, 0]
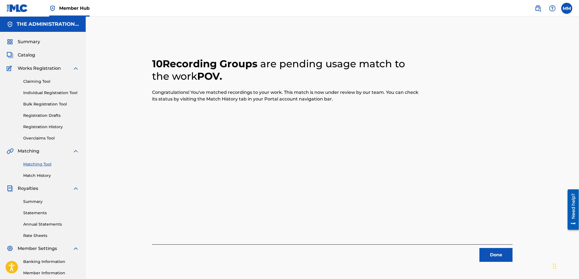
click at [36, 163] on link "Matching Tool" at bounding box center [51, 164] width 56 height 6
click at [497, 252] on button "Done" at bounding box center [496, 255] width 33 height 14
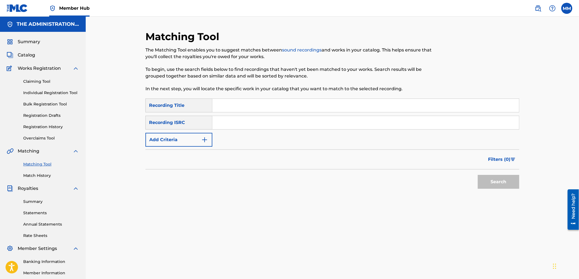
click at [229, 121] on input "Search Form" at bounding box center [365, 122] width 307 height 13
paste input "QZTB32243422"
type input "QZTB32243422"
click at [500, 180] on button "Search" at bounding box center [498, 182] width 41 height 14
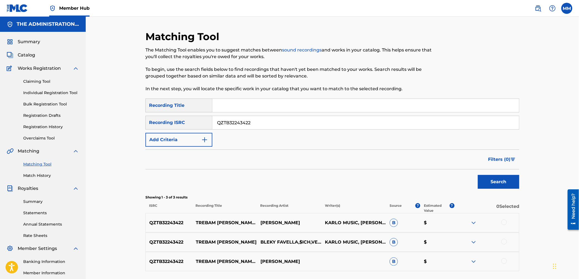
scroll to position [64, 0]
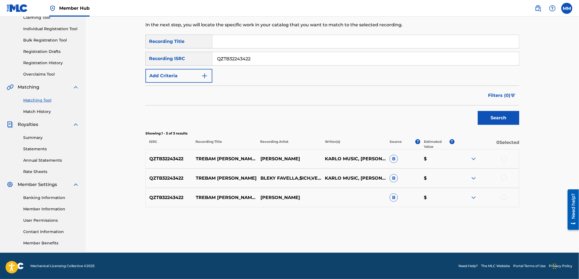
drag, startPoint x: 503, startPoint y: 157, endPoint x: 503, endPoint y: 174, distance: 16.6
click at [503, 157] on div at bounding box center [504, 158] width 6 height 6
drag, startPoint x: 504, startPoint y: 176, endPoint x: 505, endPoint y: 194, distance: 17.7
click at [504, 176] on div at bounding box center [504, 178] width 6 height 6
click at [506, 197] on div at bounding box center [504, 197] width 6 height 6
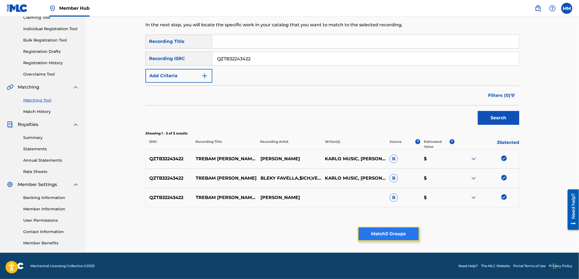
click at [379, 233] on button "Match 3 Groups" at bounding box center [388, 234] width 61 height 14
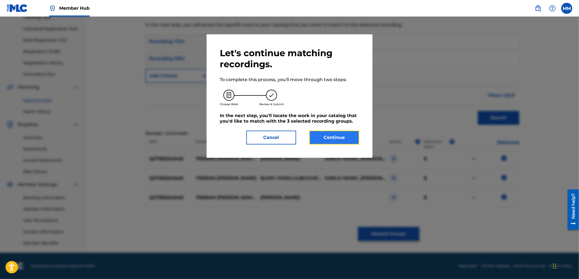
click at [340, 134] on button "Continue" at bounding box center [334, 138] width 50 height 14
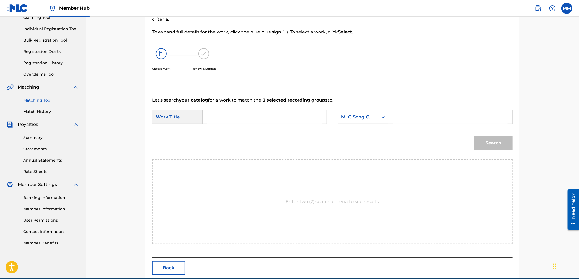
drag, startPoint x: 285, startPoint y: 116, endPoint x: 355, endPoint y: 120, distance: 69.6
click at [285, 116] on input "Search Form" at bounding box center [264, 116] width 114 height 13
paste input "Trebam Droge"
type input "Trebam Droge"
drag, startPoint x: 369, startPoint y: 120, endPoint x: 366, endPoint y: 140, distance: 20.7
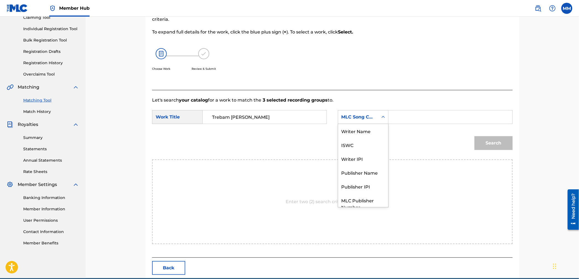
click at [369, 120] on div "MLC Song Code" at bounding box center [358, 117] width 33 height 7
drag, startPoint x: 357, startPoint y: 136, endPoint x: 384, endPoint y: 127, distance: 28.5
click at [358, 136] on div "Writer Name" at bounding box center [363, 131] width 50 height 14
click at [408, 118] on input "Search Form" at bounding box center [450, 116] width 114 height 13
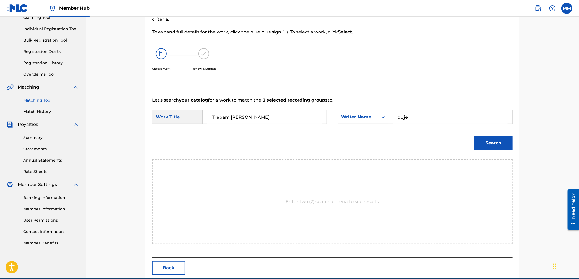
type input "duje"
click at [475, 136] on button "Search" at bounding box center [494, 143] width 38 height 14
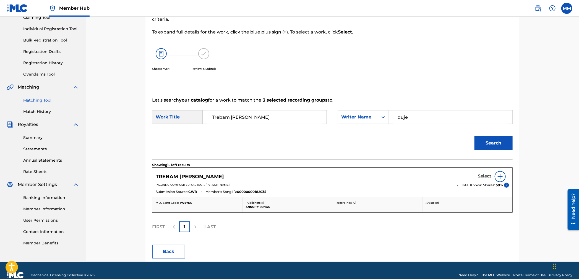
click at [483, 178] on h5 "Select" at bounding box center [485, 175] width 14 height 5
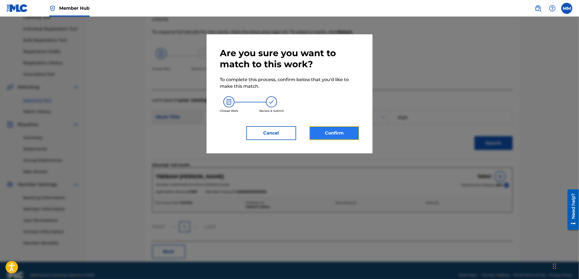
click at [336, 134] on button "Confirm" at bounding box center [334, 133] width 50 height 14
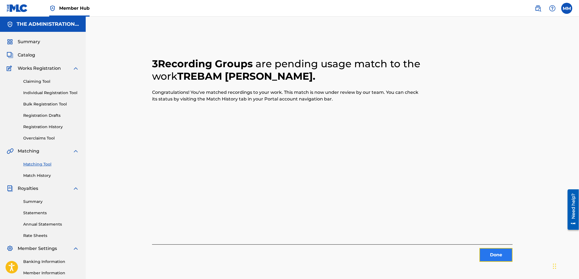
click at [506, 254] on button "Done" at bounding box center [496, 255] width 33 height 14
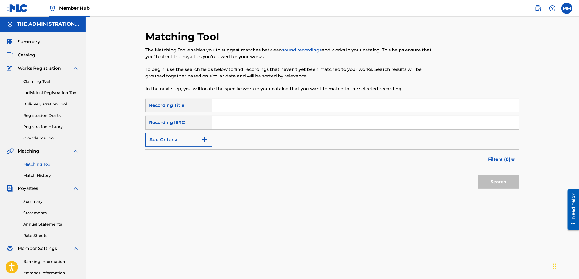
click at [238, 124] on input "Search Form" at bounding box center [365, 122] width 307 height 13
paste input "USUYG1492077"
click at [489, 179] on button "Search" at bounding box center [498, 182] width 41 height 14
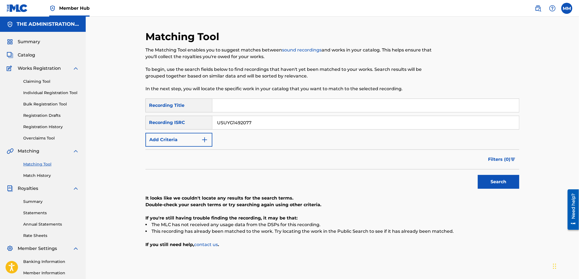
drag, startPoint x: 262, startPoint y: 121, endPoint x: 182, endPoint y: 117, distance: 80.3
click at [183, 117] on div "SearchWithCriteriac370916d-aed5-404d-b49a-c421f3fca5ca Recording ISRC USUYG1492…" at bounding box center [332, 123] width 374 height 14
paste input "RSA3U2500106"
type input "RSA3U2500106"
click at [501, 176] on button "Search" at bounding box center [498, 182] width 41 height 14
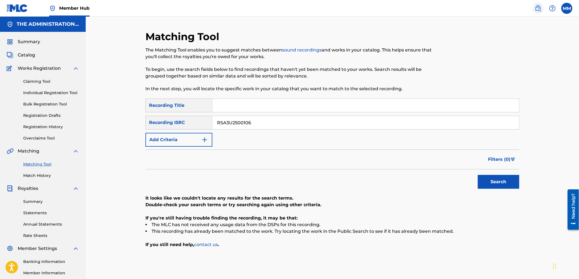
drag, startPoint x: 539, startPoint y: 8, endPoint x: 514, endPoint y: 15, distance: 26.4
click at [539, 8] on img at bounding box center [538, 8] width 7 height 7
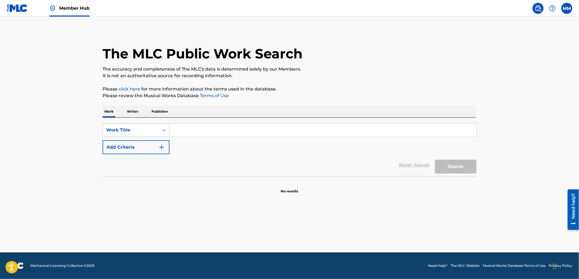
drag, startPoint x: 136, startPoint y: 127, endPoint x: 133, endPoint y: 135, distance: 8.3
click at [136, 127] on div "Work Title" at bounding box center [131, 130] width 50 height 7
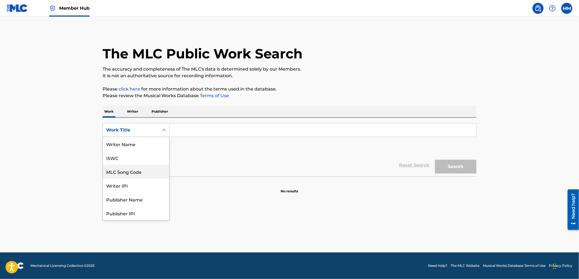
scroll to position [28, 0]
drag, startPoint x: 136, startPoint y: 146, endPoint x: 152, endPoint y: 141, distance: 16.9
click at [136, 146] on div "MLC Song Code" at bounding box center [136, 144] width 66 height 14
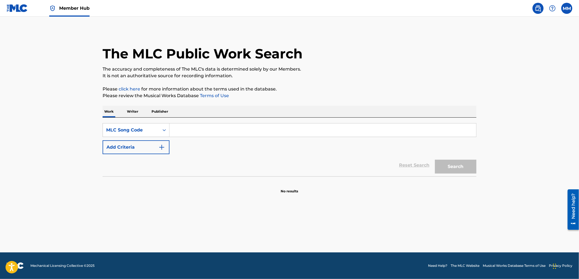
drag, startPoint x: 201, startPoint y: 129, endPoint x: 233, endPoint y: 131, distance: 31.6
click at [201, 129] on input "Search Form" at bounding box center [323, 129] width 307 height 13
paste input "BD7XCS"
type input "BD7XCS"
click at [444, 162] on button "Search" at bounding box center [455, 167] width 41 height 14
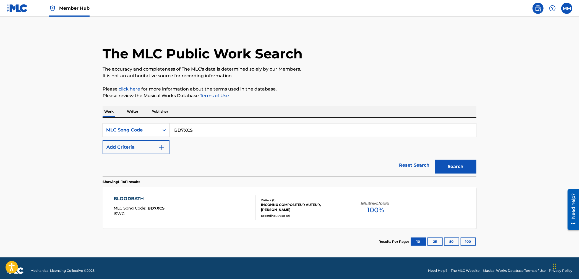
click at [186, 198] on div "BLOODBATH MLC Song Code : BD7XCS ISWC :" at bounding box center [185, 207] width 142 height 25
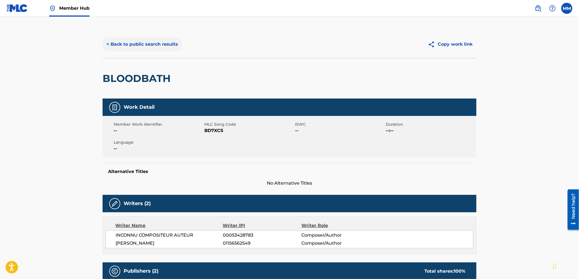
drag, startPoint x: 134, startPoint y: 52, endPoint x: 123, endPoint y: 45, distance: 13.0
click at [133, 52] on div "< Back to public search results Copy work link" at bounding box center [290, 44] width 374 height 28
click at [123, 45] on button "< Back to public search results" at bounding box center [142, 44] width 79 height 14
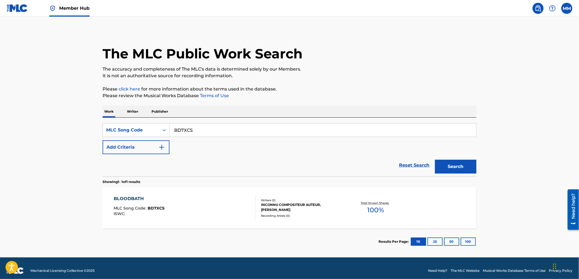
click at [50, 8] on img at bounding box center [52, 8] width 7 height 7
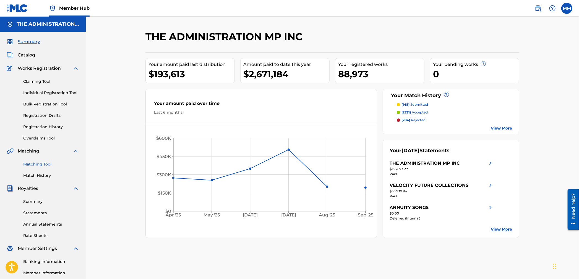
drag, startPoint x: 40, startPoint y: 165, endPoint x: 37, endPoint y: 162, distance: 3.7
click at [39, 165] on link "Matching Tool" at bounding box center [51, 164] width 56 height 6
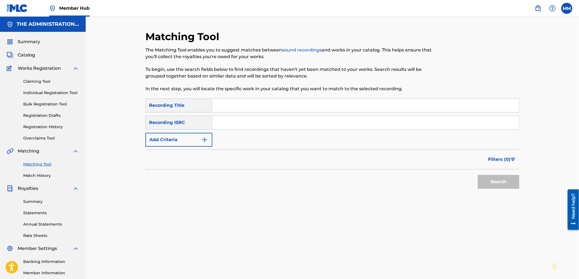
click at [239, 126] on input "Search Form" at bounding box center [365, 122] width 307 height 13
paste input "QZAKB2434307"
click at [506, 184] on button "Search" at bounding box center [498, 182] width 41 height 14
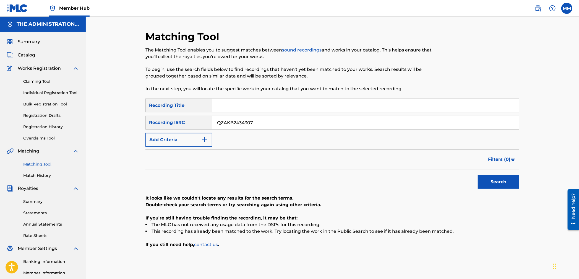
drag, startPoint x: 291, startPoint y: 128, endPoint x: 181, endPoint y: 113, distance: 111.4
click at [181, 112] on div "SearchWithCriteria59ba78a6-ee31-4e65-aa01-02a18e1adc8f Recording Title SearchWi…" at bounding box center [332, 122] width 374 height 48
paste input "40504"
type input "QZAKB2440504"
click at [501, 178] on button "Search" at bounding box center [498, 182] width 41 height 14
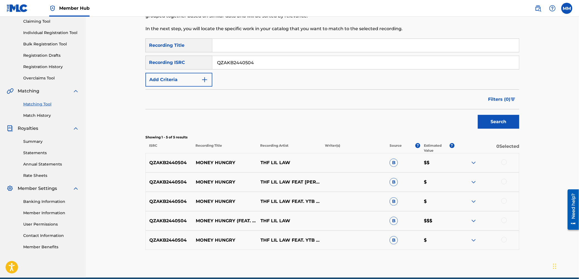
scroll to position [78, 0]
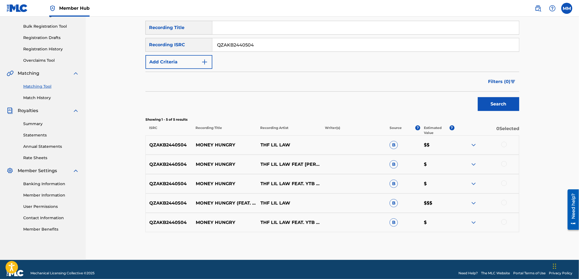
click at [502, 145] on div at bounding box center [504, 145] width 6 height 6
click at [503, 164] on div at bounding box center [504, 164] width 6 height 6
drag, startPoint x: 504, startPoint y: 183, endPoint x: 504, endPoint y: 199, distance: 16.0
click at [504, 183] on div at bounding box center [504, 183] width 6 height 6
drag, startPoint x: 504, startPoint y: 199, endPoint x: 503, endPoint y: 204, distance: 5.7
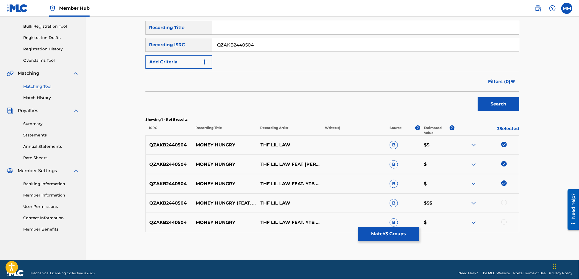
click at [504, 199] on div "QZAKB2440504 MONEY HUNGRY (FEAT. YTB FATT) THF LIL LAW B $$$" at bounding box center [332, 202] width 374 height 19
drag, startPoint x: 504, startPoint y: 204, endPoint x: 506, endPoint y: 223, distance: 19.2
click at [504, 204] on div at bounding box center [504, 203] width 6 height 6
click at [503, 220] on div at bounding box center [504, 222] width 6 height 6
click at [395, 231] on button "Match 5 Groups" at bounding box center [388, 234] width 61 height 14
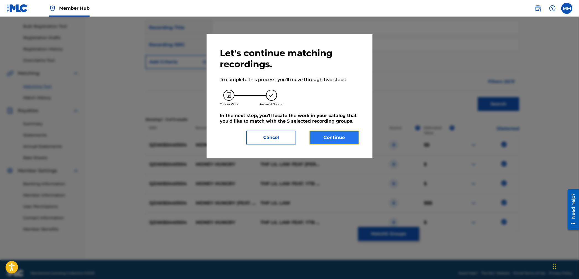
click at [351, 143] on button "Continue" at bounding box center [334, 138] width 50 height 14
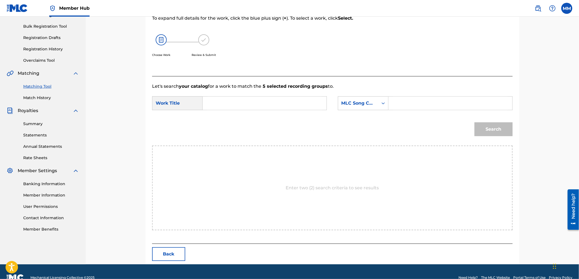
click at [272, 99] on input "Search Form" at bounding box center [264, 103] width 114 height 13
paste input "Money Hungry"
type input "Money Hungry"
click at [374, 99] on div "MLC Song Code" at bounding box center [358, 103] width 40 height 11
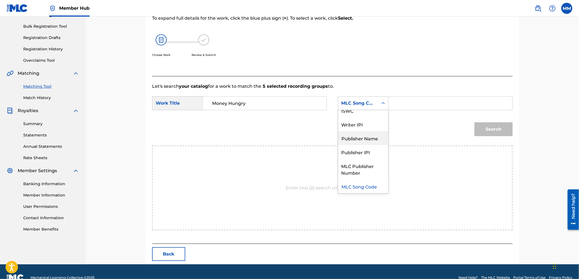
scroll to position [0, 0]
click at [358, 116] on div "Writer Name" at bounding box center [363, 117] width 50 height 14
click at [413, 103] on input "Search Form" at bounding box center [450, 103] width 114 height 13
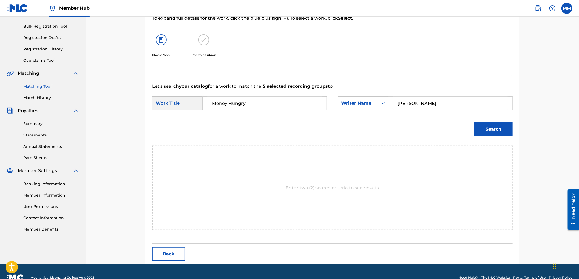
type input "carter"
click at [475, 122] on button "Search" at bounding box center [494, 129] width 38 height 14
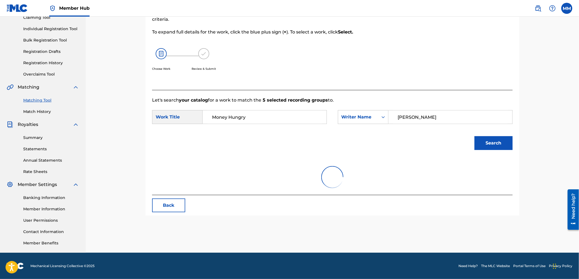
scroll to position [78, 0]
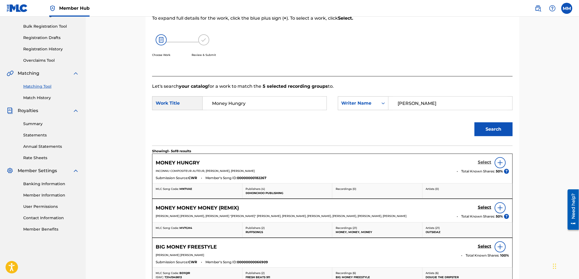
click at [481, 161] on h5 "Select" at bounding box center [485, 162] width 14 height 5
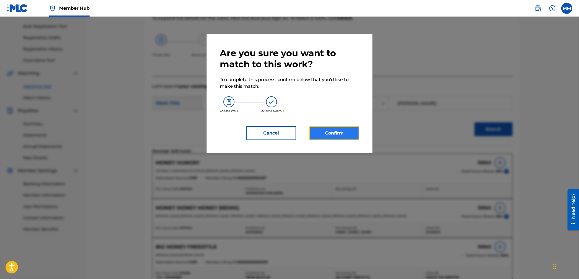
click at [337, 132] on button "Confirm" at bounding box center [334, 133] width 50 height 14
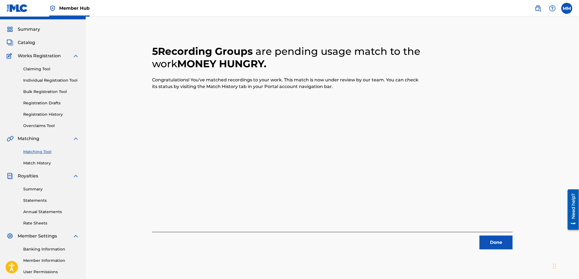
scroll to position [0, 0]
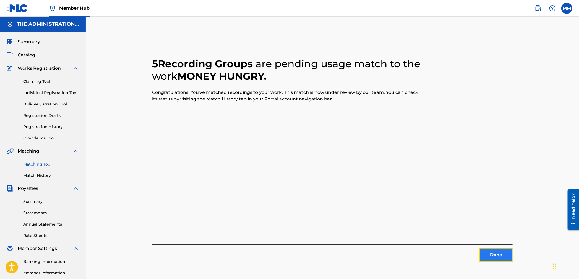
click at [502, 251] on button "Done" at bounding box center [496, 255] width 33 height 14
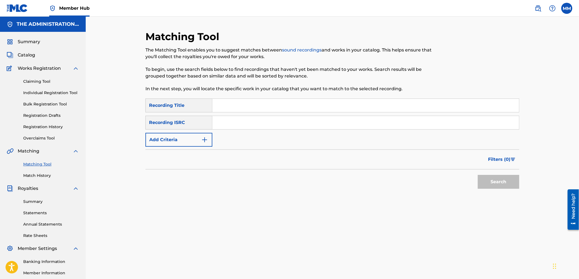
click at [246, 124] on input "Search Form" at bounding box center [365, 122] width 307 height 13
paste input "QZDA42432830"
click at [515, 188] on button "Search" at bounding box center [498, 182] width 41 height 14
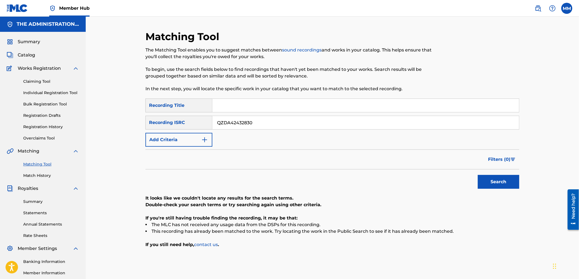
drag, startPoint x: 307, startPoint y: 123, endPoint x: 157, endPoint y: 116, distance: 150.3
click at [154, 113] on div "SearchWithCriteria59ba78a6-ee31-4e65-aa01-02a18e1adc8f Recording Title SearchWi…" at bounding box center [332, 122] width 374 height 48
paste input "FZ3252620"
click at [507, 181] on button "Search" at bounding box center [498, 182] width 41 height 14
drag, startPoint x: 259, startPoint y: 126, endPoint x: 163, endPoint y: 122, distance: 95.5
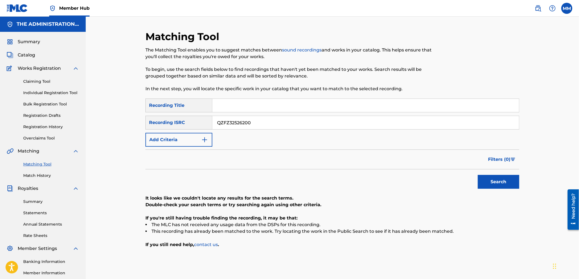
click at [166, 118] on div "SearchWithCriteriac370916d-aed5-404d-b49a-c421f3fca5ca Recording ISRC QZFZ32526…" at bounding box center [332, 123] width 374 height 14
paste input "LL92429995"
type input "QZLL92429995"
click at [507, 183] on button "Search" at bounding box center [498, 182] width 41 height 14
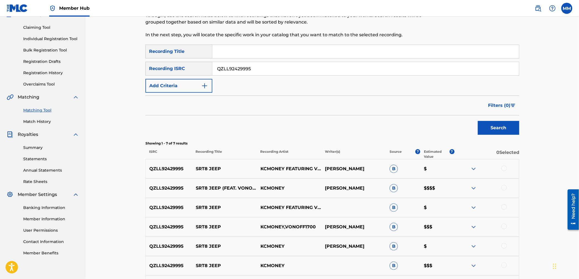
scroll to position [113, 0]
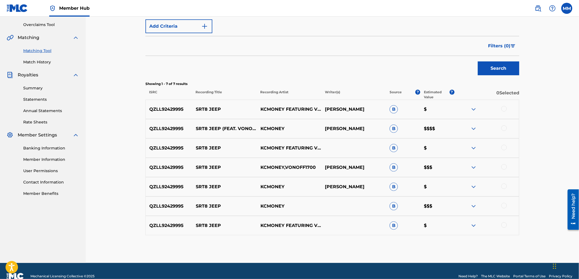
click at [504, 225] on div at bounding box center [504, 225] width 6 height 6
drag, startPoint x: 504, startPoint y: 207, endPoint x: 505, endPoint y: 192, distance: 15.8
click at [504, 207] on div at bounding box center [504, 206] width 6 height 6
click at [503, 186] on div at bounding box center [504, 186] width 6 height 6
click at [504, 166] on div at bounding box center [504, 167] width 6 height 6
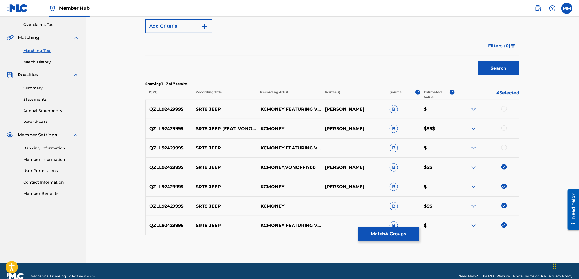
drag, startPoint x: 504, startPoint y: 147, endPoint x: 502, endPoint y: 129, distance: 18.4
click at [503, 146] on div at bounding box center [504, 148] width 6 height 6
click at [502, 126] on div at bounding box center [504, 128] width 6 height 6
click at [504, 110] on div at bounding box center [504, 109] width 6 height 6
click at [400, 233] on button "Match 7 Groups" at bounding box center [388, 234] width 61 height 14
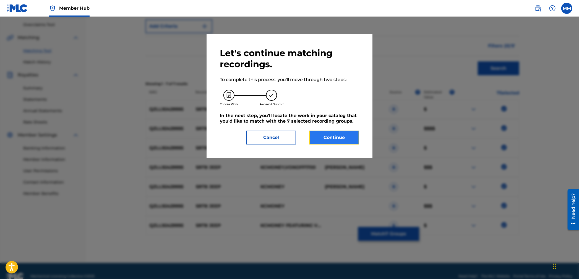
click at [340, 136] on button "Continue" at bounding box center [334, 138] width 50 height 14
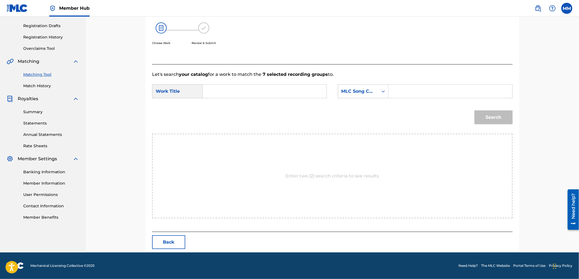
scroll to position [89, 0]
click at [235, 92] on input "Search Form" at bounding box center [264, 91] width 114 height 13
paste input "SRT8 Jeep"
type input "SRT8 Jeep"
click at [378, 93] on div "Search Form" at bounding box center [383, 92] width 10 height 10
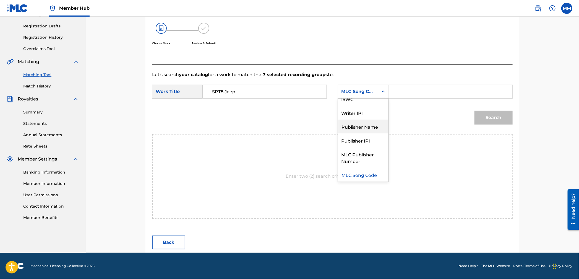
scroll to position [0, 0]
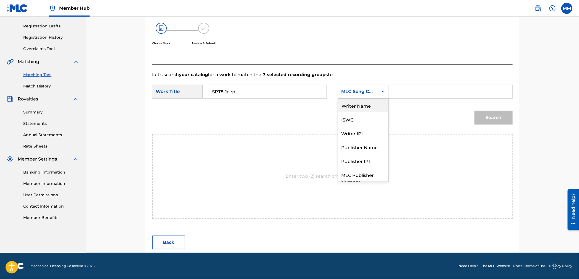
drag, startPoint x: 358, startPoint y: 108, endPoint x: 376, endPoint y: 100, distance: 19.6
click at [359, 108] on div "Writer Name" at bounding box center [363, 105] width 50 height 14
click at [397, 93] on input "Search Form" at bounding box center [450, 91] width 114 height 13
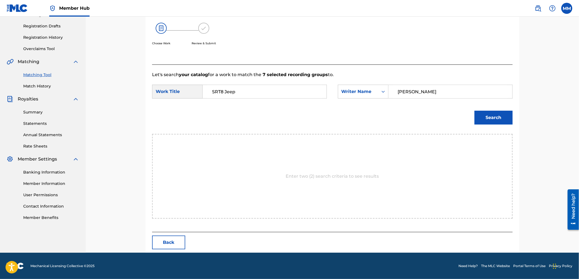
type input "carter"
click at [475, 111] on button "Search" at bounding box center [494, 118] width 38 height 14
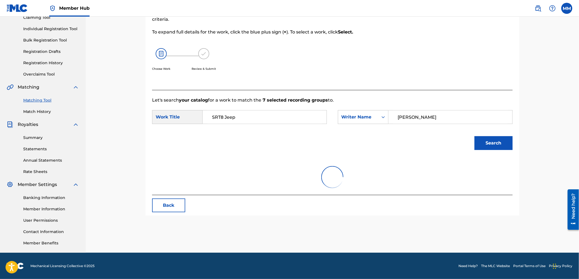
scroll to position [73, 0]
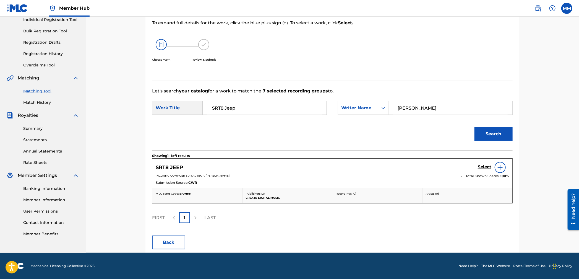
click at [307, 178] on div "INCONNU COMPOSITEUR AUTEUR, RACHON CARTER Total Known Shares: 100 %" at bounding box center [332, 176] width 353 height 6
click at [498, 168] on img at bounding box center [500, 167] width 7 height 7
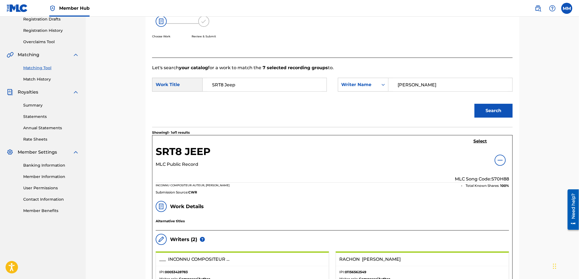
scroll to position [92, 0]
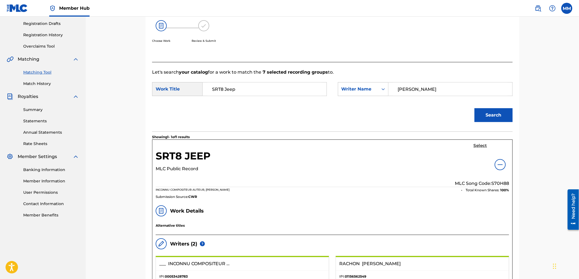
click at [477, 144] on h5 "Select" at bounding box center [481, 145] width 14 height 5
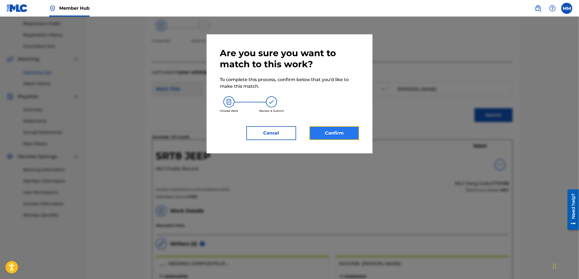
click at [355, 132] on button "Confirm" at bounding box center [334, 133] width 50 height 14
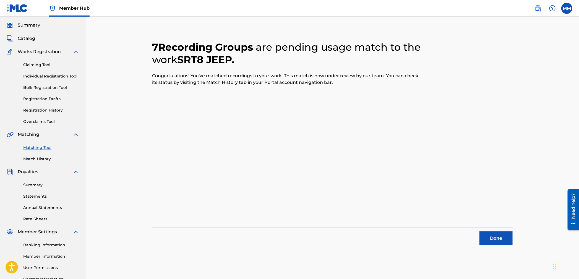
scroll to position [0, 0]
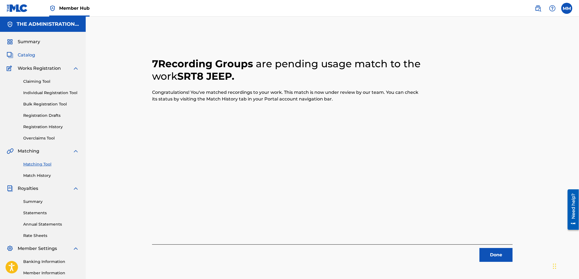
click at [27, 53] on span "Catalog" at bounding box center [26, 55] width 17 height 7
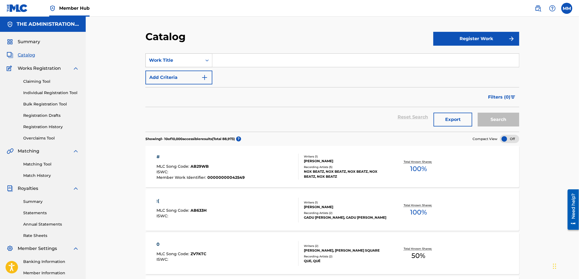
click at [186, 59] on div "Work Title" at bounding box center [174, 60] width 50 height 7
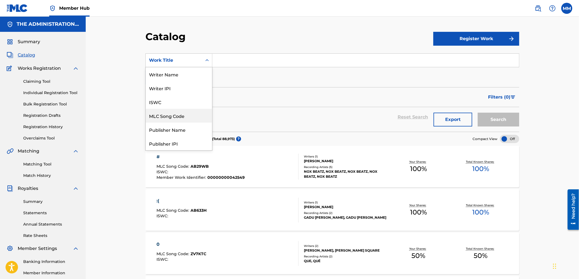
click at [175, 115] on div "MLC Song Code" at bounding box center [179, 116] width 66 height 14
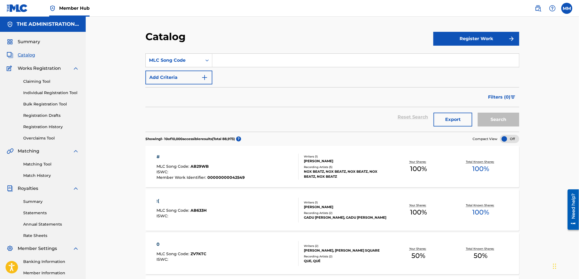
click at [235, 59] on input "Search Form" at bounding box center [365, 60] width 307 height 13
paste input "S70H88"
type input "S70H88"
click at [513, 121] on button "Search" at bounding box center [498, 120] width 41 height 14
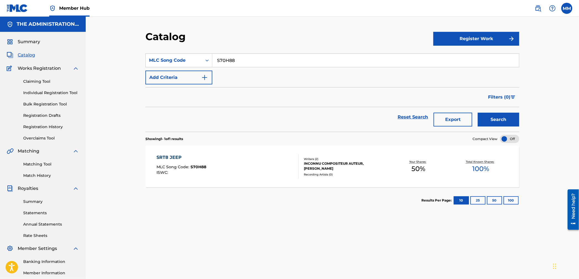
click at [253, 158] on div "SRT8 JEEP MLC Song Code : S70H88 ISWC :" at bounding box center [228, 166] width 142 height 25
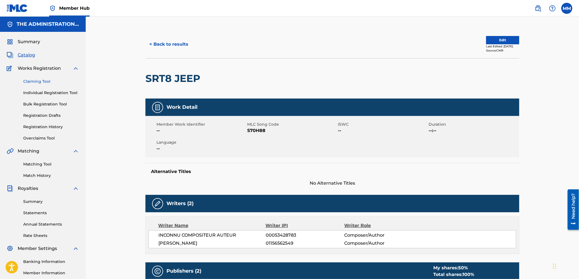
click at [36, 82] on link "Claiming Tool" at bounding box center [51, 82] width 56 height 6
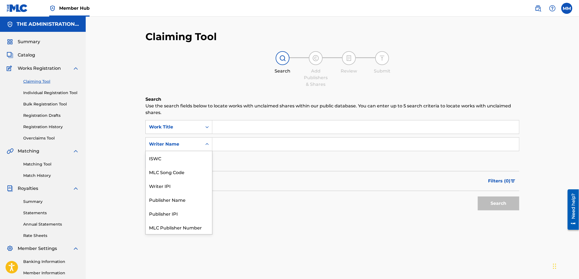
drag, startPoint x: 212, startPoint y: 144, endPoint x: 195, endPoint y: 142, distance: 17.0
click at [212, 144] on div "Search Form" at bounding box center [207, 144] width 10 height 10
click at [42, 164] on link "Matching Tool" at bounding box center [51, 164] width 56 height 6
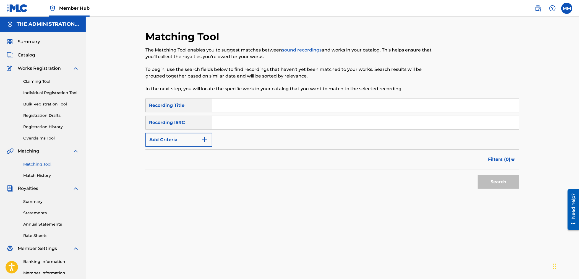
click at [193, 124] on div "Recording ISRC" at bounding box center [178, 123] width 67 height 14
click at [243, 122] on input "Search Form" at bounding box center [365, 122] width 307 height 13
paste input "QZMHK2544977"
type input "QZMHK2544977"
click at [508, 185] on button "Search" at bounding box center [498, 182] width 41 height 14
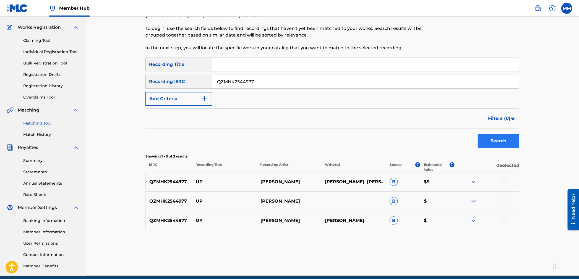
scroll to position [64, 0]
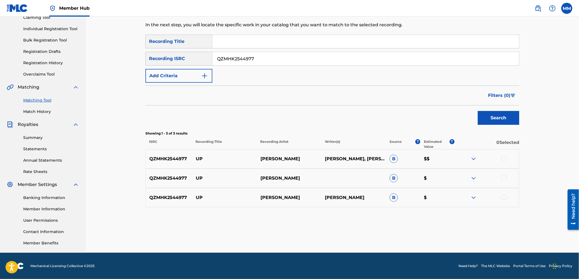
click at [504, 158] on div at bounding box center [504, 158] width 6 height 6
click at [504, 179] on div at bounding box center [504, 178] width 6 height 6
click at [505, 196] on div at bounding box center [504, 197] width 6 height 6
click at [402, 229] on button "Match 3 Groups" at bounding box center [388, 234] width 61 height 14
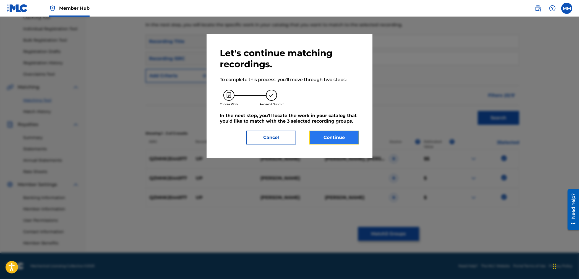
click at [334, 137] on button "Continue" at bounding box center [334, 138] width 50 height 14
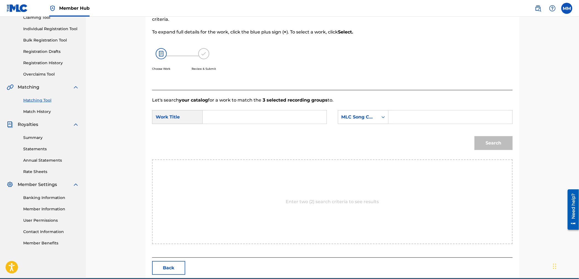
drag, startPoint x: 221, startPoint y: 116, endPoint x: 319, endPoint y: 123, distance: 98.5
click at [221, 116] on input "Search Form" at bounding box center [264, 116] width 114 height 13
paste input "Up"
type input "Up"
click at [372, 118] on div "MLC Song Code" at bounding box center [358, 117] width 33 height 7
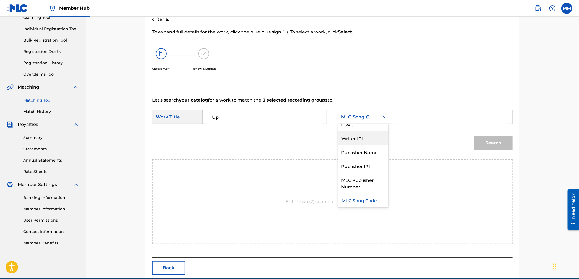
scroll to position [0, 0]
click at [362, 131] on div "Writer Name" at bounding box center [363, 131] width 50 height 14
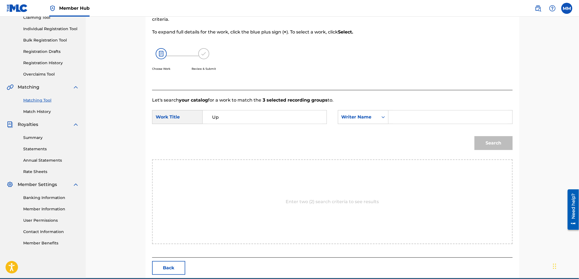
click at [408, 118] on input "Search Form" at bounding box center [450, 116] width 114 height 13
type input "rachon"
click at [475, 136] on button "Search" at bounding box center [494, 143] width 38 height 14
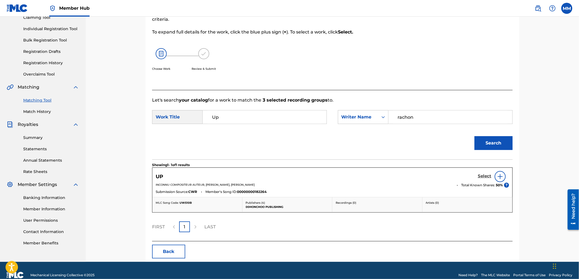
click at [480, 176] on h5 "Select" at bounding box center [485, 175] width 14 height 5
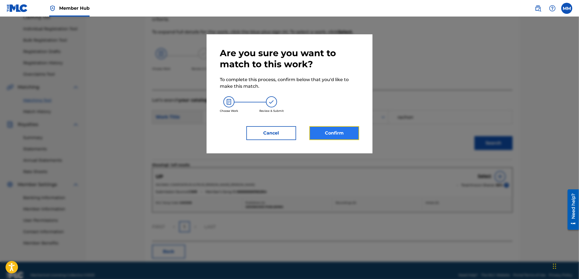
click at [316, 132] on button "Confirm" at bounding box center [334, 133] width 50 height 14
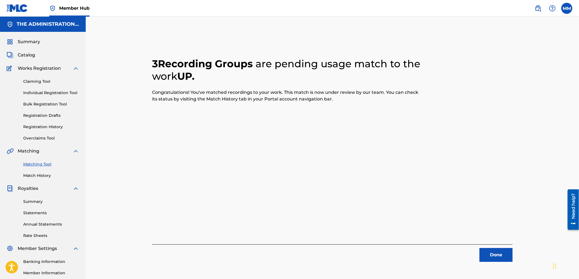
click at [37, 162] on link "Matching Tool" at bounding box center [51, 164] width 56 height 6
drag, startPoint x: 40, startPoint y: 163, endPoint x: 49, endPoint y: 164, distance: 8.6
click at [40, 163] on link "Matching Tool" at bounding box center [51, 164] width 56 height 6
click at [504, 250] on button "Done" at bounding box center [496, 255] width 33 height 14
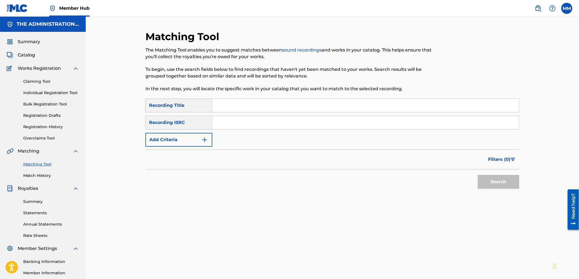
click at [236, 123] on input "Search Form" at bounding box center [365, 122] width 307 height 13
paste input "QZTGW2403997"
click at [490, 182] on button "Search" at bounding box center [498, 182] width 41 height 14
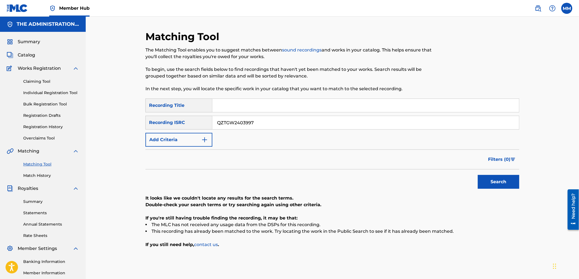
click at [197, 118] on div "SearchWithCriteriac370916d-aed5-404d-b49a-c421f3fca5ca Recording ISRC QZTGW2403…" at bounding box center [332, 123] width 374 height 14
paste input "VFR2301658"
click at [504, 176] on button "Search" at bounding box center [498, 182] width 41 height 14
drag, startPoint x: 253, startPoint y: 121, endPoint x: 140, endPoint y: 111, distance: 114.1
click at [141, 111] on div "Matching Tool The Matching Tool enables you to suggest matches between sound re…" at bounding box center [332, 173] width 387 height 286
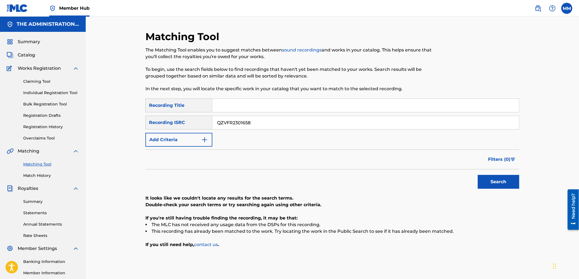
paste input "WDW2430206"
type input "QZWDW2430206"
click at [500, 180] on button "Search" at bounding box center [498, 182] width 41 height 14
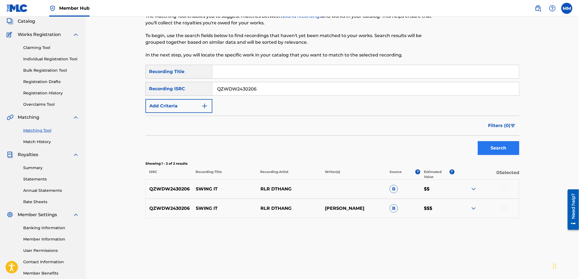
scroll to position [64, 0]
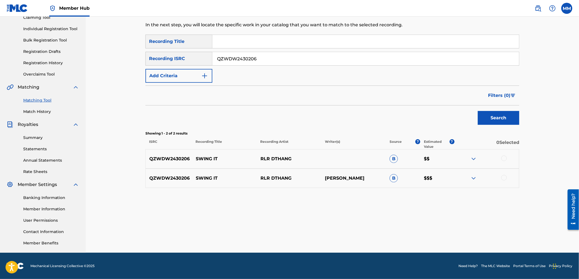
drag, startPoint x: 505, startPoint y: 160, endPoint x: 504, endPoint y: 168, distance: 8.4
click at [505, 160] on div at bounding box center [504, 158] width 6 height 6
drag, startPoint x: 504, startPoint y: 180, endPoint x: 448, endPoint y: 220, distance: 68.9
click at [504, 180] on div at bounding box center [504, 178] width 6 height 6
click at [406, 233] on button "Match 2 Groups" at bounding box center [388, 234] width 61 height 14
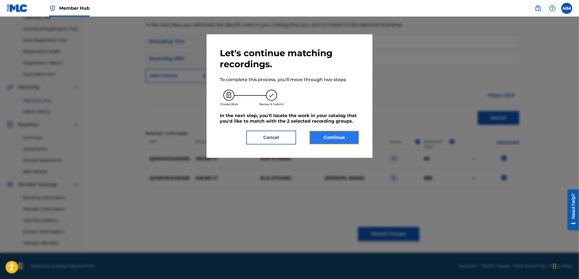
click at [348, 136] on button "Continue" at bounding box center [334, 138] width 50 height 14
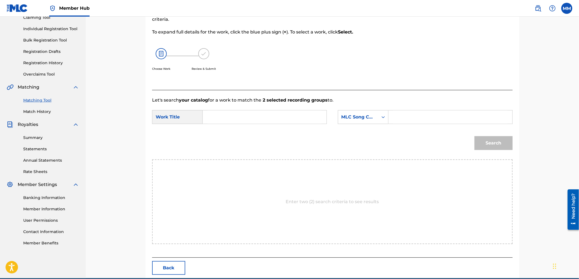
click at [224, 125] on div "SearchWithCriteria02e8bcd5-dfb6-493e-bc1b-be2652eeba65 Work Title SearchWithCri…" at bounding box center [332, 118] width 361 height 17
drag, startPoint x: 224, startPoint y: 121, endPoint x: 273, endPoint y: 118, distance: 49.3
click at [224, 121] on input "Search Form" at bounding box center [264, 116] width 114 height 13
paste input "Swing It"
type input "Swing It"
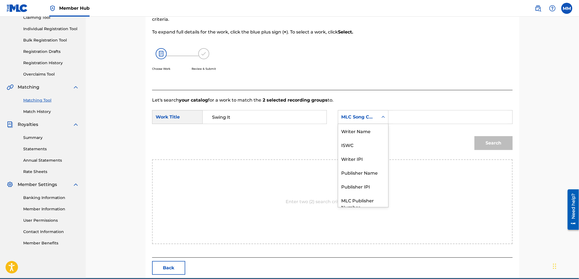
drag, startPoint x: 345, startPoint y: 119, endPoint x: 346, endPoint y: 129, distance: 10.6
click at [345, 119] on div "MLC Song Code" at bounding box center [358, 117] width 33 height 7
click at [352, 131] on div "Writer Name" at bounding box center [363, 131] width 50 height 14
click at [420, 119] on input "Search Form" at bounding box center [450, 116] width 114 height 13
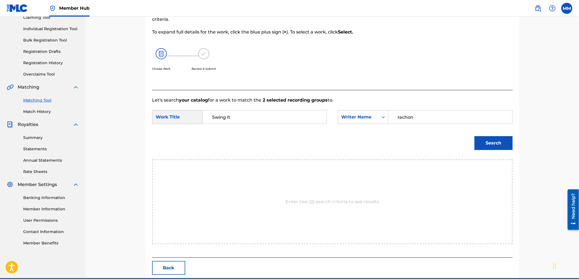
click at [475, 136] on button "Search" at bounding box center [494, 143] width 38 height 14
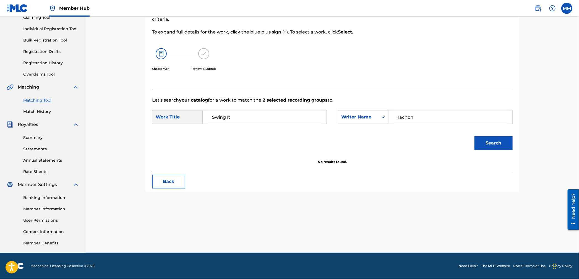
drag, startPoint x: 454, startPoint y: 121, endPoint x: 377, endPoint y: 116, distance: 77.3
click at [377, 116] on div "SearchWithCriteria8ca515de-b598-4413-b08f-76851a429286 Writer Name rachon" at bounding box center [425, 117] width 175 height 14
type input "carter"
click at [475, 136] on button "Search" at bounding box center [494, 143] width 38 height 14
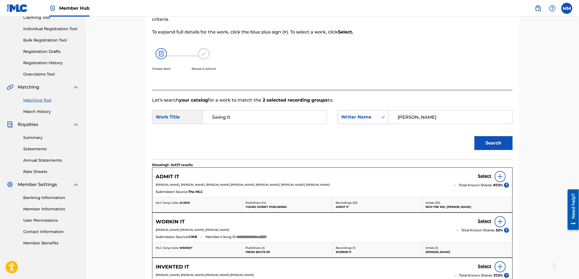
drag, startPoint x: 434, startPoint y: 117, endPoint x: 370, endPoint y: 113, distance: 63.5
click at [370, 113] on div "SearchWithCriteria8ca515de-b598-4413-b08f-76851a429286 Writer Name carter" at bounding box center [425, 117] width 175 height 14
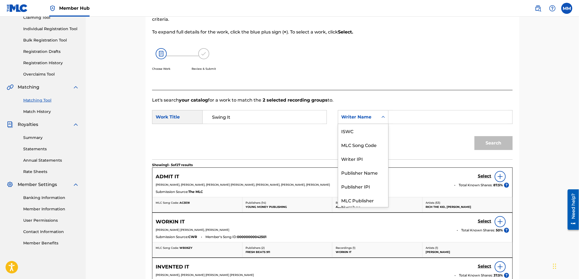
click at [359, 114] on div "Writer Name" at bounding box center [358, 117] width 33 height 7
click at [368, 140] on div "MLC Song Code" at bounding box center [363, 145] width 50 height 14
click at [366, 119] on div "MLC Song Code" at bounding box center [358, 117] width 33 height 7
click at [359, 134] on div "Writer Name" at bounding box center [363, 131] width 50 height 14
click at [420, 120] on input "Search Form" at bounding box center [450, 116] width 114 height 13
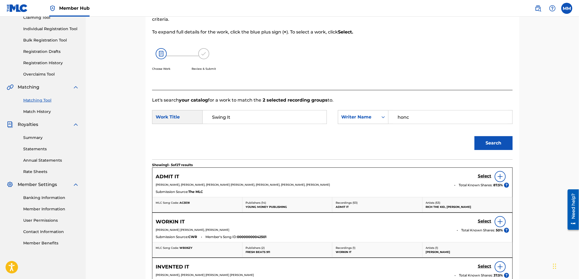
type input "honc"
click at [475, 136] on button "Search" at bounding box center [494, 143] width 38 height 14
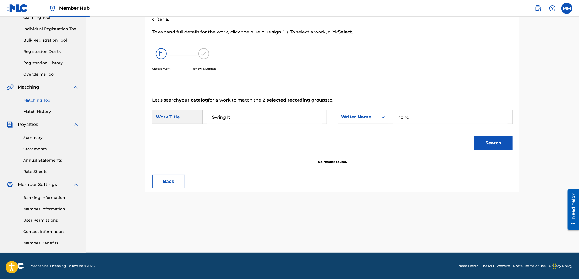
drag, startPoint x: 473, startPoint y: 119, endPoint x: 388, endPoint y: 114, distance: 85.3
click at [389, 114] on div "honc" at bounding box center [451, 117] width 124 height 14
click at [369, 116] on div "Writer Name" at bounding box center [358, 117] width 33 height 7
click at [363, 150] on div "Publisher Name" at bounding box center [363, 152] width 50 height 14
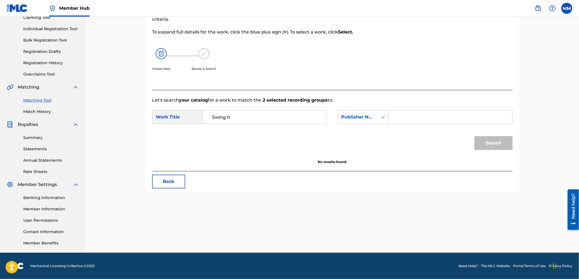
click at [423, 119] on input "Search Form" at bounding box center [450, 116] width 114 height 13
type input "00honcho"
click at [475, 136] on button "Search" at bounding box center [494, 143] width 38 height 14
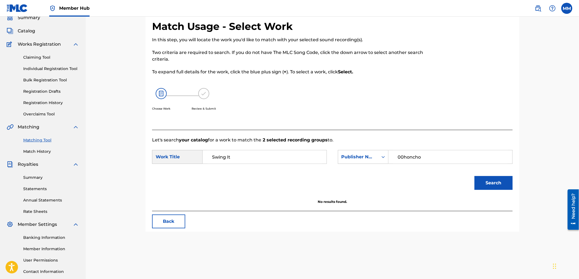
scroll to position [0, 0]
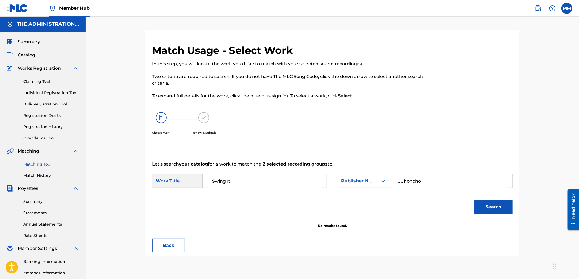
click at [31, 165] on link "Matching Tool" at bounding box center [51, 164] width 56 height 6
click at [42, 163] on link "Matching Tool" at bounding box center [51, 164] width 56 height 6
click at [35, 165] on link "Matching Tool" at bounding box center [51, 164] width 56 height 6
click at [164, 248] on button "Back" at bounding box center [168, 245] width 33 height 14
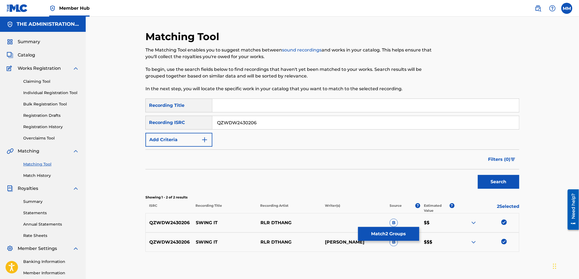
drag, startPoint x: 504, startPoint y: 220, endPoint x: 506, endPoint y: 235, distance: 14.4
click at [504, 221] on img at bounding box center [504, 222] width 6 height 6
click at [506, 241] on img at bounding box center [504, 242] width 6 height 6
drag, startPoint x: 279, startPoint y: 125, endPoint x: 293, endPoint y: 161, distance: 38.8
click at [164, 108] on div "SearchWithCriteria59ba78a6-ee31-4e65-aa01-02a18e1adc8f Recording Title SearchWi…" at bounding box center [332, 122] width 374 height 48
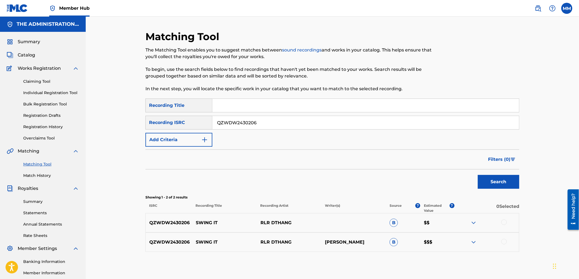
paste input "Z7M2435672"
type input "QZZ7M2435672"
drag, startPoint x: 507, startPoint y: 189, endPoint x: 498, endPoint y: 184, distance: 10.9
click at [507, 189] on div "Search" at bounding box center [497, 180] width 44 height 22
click at [498, 183] on button "Search" at bounding box center [498, 182] width 41 height 14
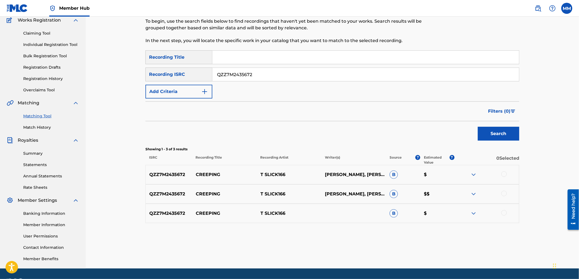
scroll to position [64, 0]
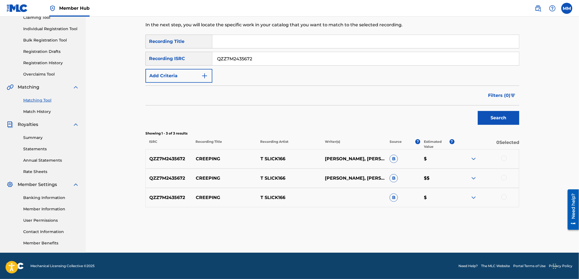
drag, startPoint x: 503, startPoint y: 157, endPoint x: 502, endPoint y: 165, distance: 8.0
click at [503, 157] on div at bounding box center [504, 158] width 6 height 6
drag, startPoint x: 503, startPoint y: 177, endPoint x: 504, endPoint y: 184, distance: 7.4
click at [503, 178] on div at bounding box center [504, 178] width 6 height 6
drag, startPoint x: 506, startPoint y: 199, endPoint x: 501, endPoint y: 200, distance: 4.6
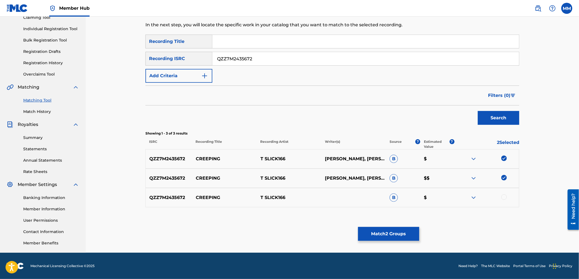
click at [506, 199] on div at bounding box center [504, 197] width 6 height 6
click at [388, 236] on button "Match 3 Groups" at bounding box center [388, 234] width 61 height 14
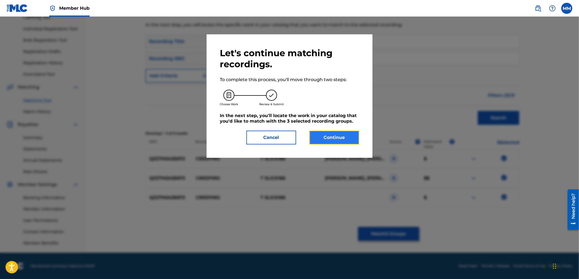
click at [336, 140] on button "Continue" at bounding box center [334, 138] width 50 height 14
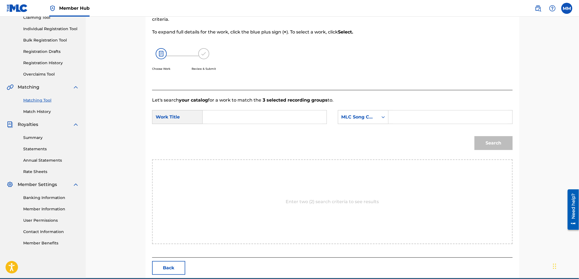
drag, startPoint x: 208, startPoint y: 115, endPoint x: 259, endPoint y: 119, distance: 51.0
click at [207, 115] on input "Search Form" at bounding box center [264, 116] width 114 height 13
paste input "Creeping"
type input "Creeping"
click at [363, 117] on div "MLC Song Code" at bounding box center [358, 117] width 33 height 7
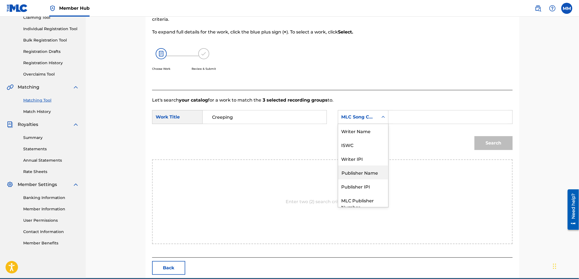
scroll to position [0, 0]
click at [352, 131] on div "Writer Name" at bounding box center [363, 131] width 50 height 14
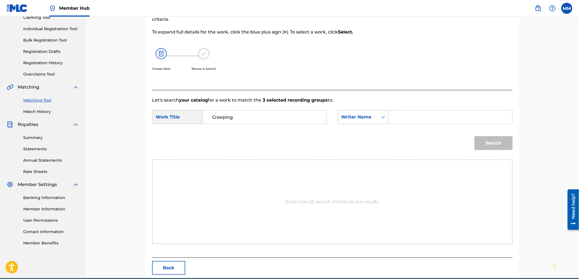
click at [415, 116] on input "Search Form" at bounding box center [450, 116] width 114 height 13
type input "carter"
click at [475, 136] on button "Search" at bounding box center [494, 143] width 38 height 14
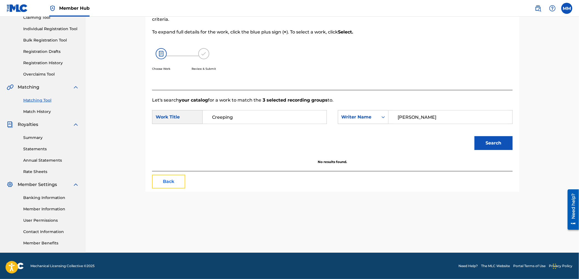
click at [168, 178] on button "Back" at bounding box center [168, 181] width 33 height 14
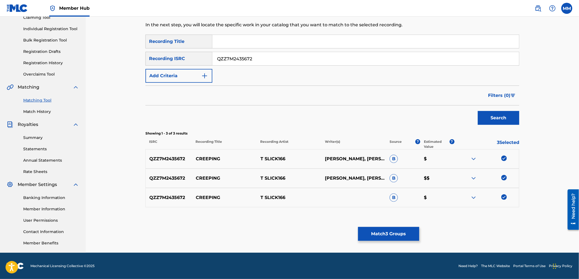
click at [505, 158] on img at bounding box center [504, 158] width 6 height 6
drag, startPoint x: 502, startPoint y: 176, endPoint x: 503, endPoint y: 189, distance: 13.9
click at [502, 176] on img at bounding box center [504, 178] width 6 height 6
click at [504, 197] on img at bounding box center [504, 197] width 6 height 6
drag, startPoint x: 266, startPoint y: 54, endPoint x: 275, endPoint y: 63, distance: 12.1
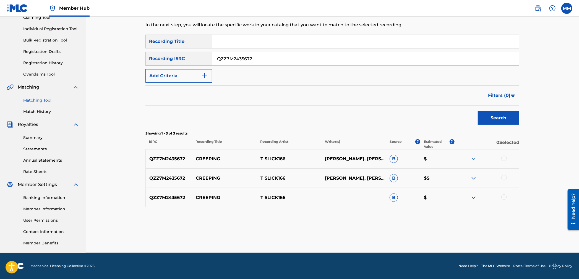
click at [275, 62] on input "QZZ7M2435672" at bounding box center [365, 58] width 307 height 13
paste input "USSM12403305"
type input "USSM12403305"
click at [509, 120] on button "Search" at bounding box center [498, 118] width 41 height 14
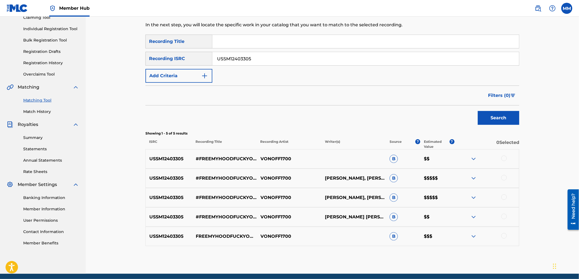
click at [504, 159] on div at bounding box center [504, 158] width 6 height 6
click at [502, 177] on div at bounding box center [504, 178] width 6 height 6
click at [504, 196] on div at bounding box center [504, 197] width 6 height 6
click at [504, 216] on div at bounding box center [504, 216] width 6 height 6
click at [504, 232] on div "USSM12403305 FREEMYHOODFUCKYOHOOD VONOFF1700 B $$$" at bounding box center [332, 235] width 374 height 19
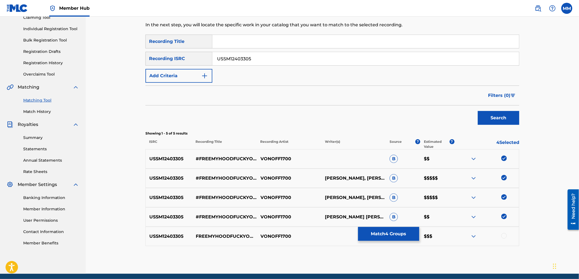
click at [505, 234] on div at bounding box center [504, 236] width 6 height 6
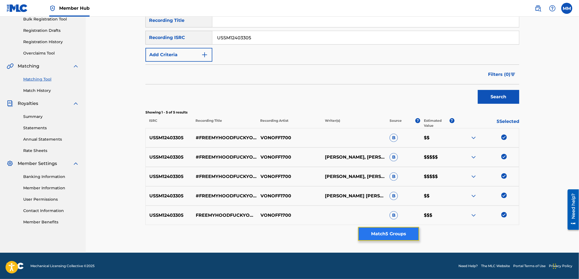
click at [405, 227] on button "Match 5 Groups" at bounding box center [388, 234] width 61 height 14
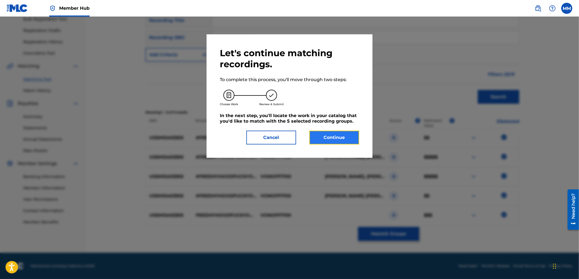
click at [333, 134] on button "Continue" at bounding box center [334, 138] width 50 height 14
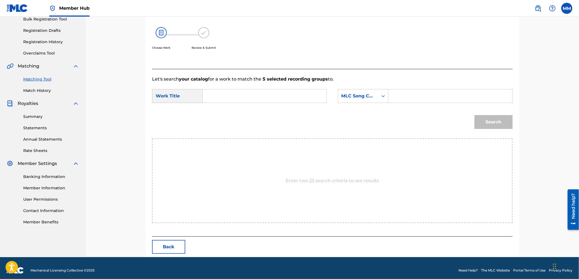
click at [220, 101] on input "Search Form" at bounding box center [264, 95] width 114 height 13
paste input "FreeMyHoodFuckYoHood"
type input "FreeMyHoodFuckYoHood"
click at [369, 99] on div "MLC Song Code" at bounding box center [358, 96] width 40 height 11
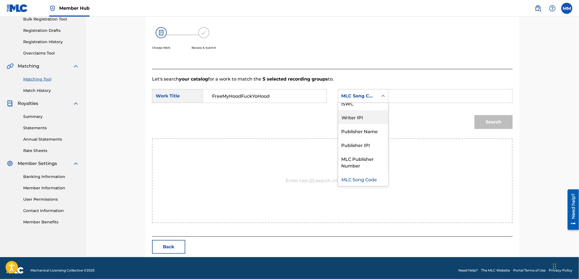
scroll to position [0, 0]
click at [360, 109] on div "Writer Name" at bounding box center [363, 110] width 50 height 14
click at [406, 95] on input "Search Form" at bounding box center [450, 95] width 114 height 13
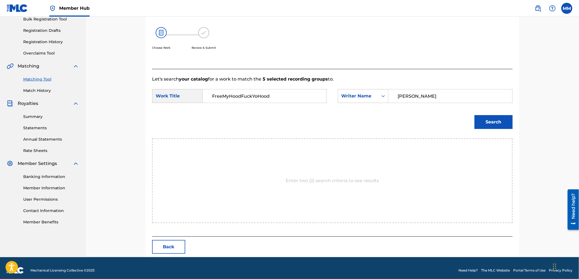
type input "carter"
click at [475, 115] on button "Search" at bounding box center [494, 122] width 38 height 14
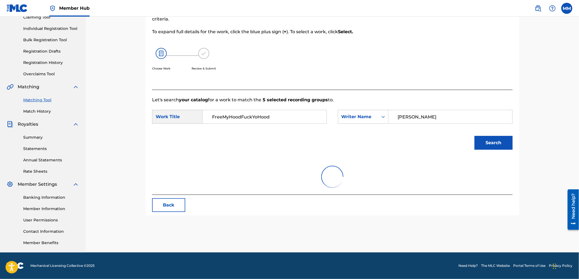
scroll to position [64, 0]
drag, startPoint x: 420, startPoint y: 118, endPoint x: 345, endPoint y: 113, distance: 75.4
click at [345, 113] on div "SearchWithCriteriac1a6c6ca-8498-4142-b86c-42f32d38a50b Writer Name carter" at bounding box center [425, 117] width 175 height 14
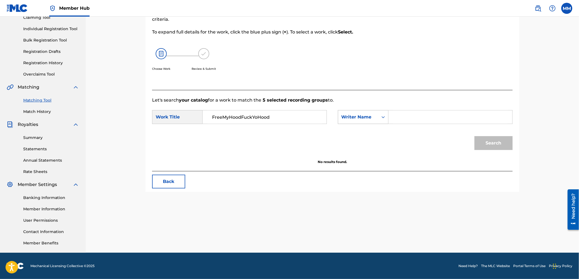
click at [364, 116] on div "Writer Name" at bounding box center [358, 117] width 33 height 7
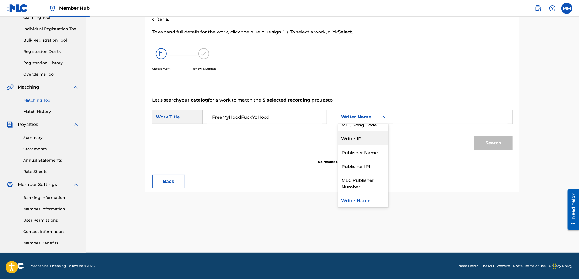
scroll to position [0, 0]
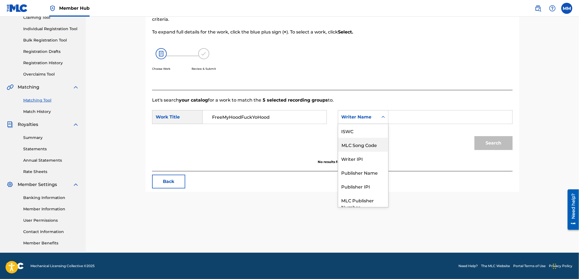
drag, startPoint x: 368, startPoint y: 143, endPoint x: 383, endPoint y: 130, distance: 19.8
click at [368, 143] on div "MLC Song Code" at bounding box center [363, 145] width 50 height 14
click at [394, 121] on input "Search Form" at bounding box center [450, 116] width 114 height 13
paste input "FB0Q6P"
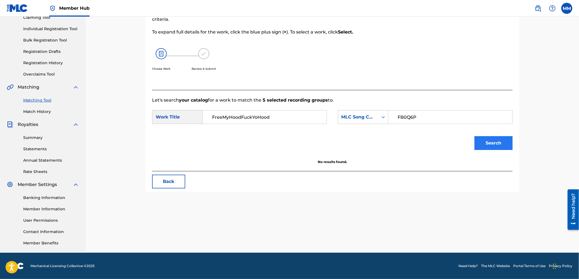
type input "FB0Q6P"
click at [489, 141] on button "Search" at bounding box center [494, 143] width 38 height 14
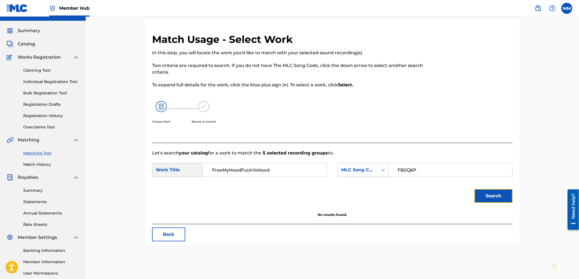
scroll to position [10, 0]
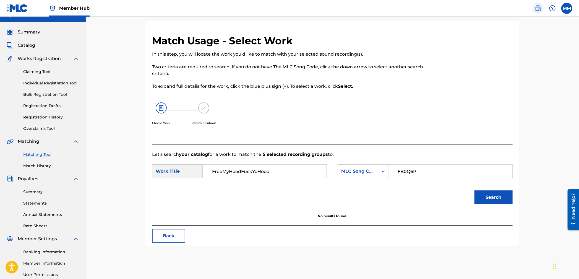
click at [536, 7] on img at bounding box center [538, 8] width 7 height 7
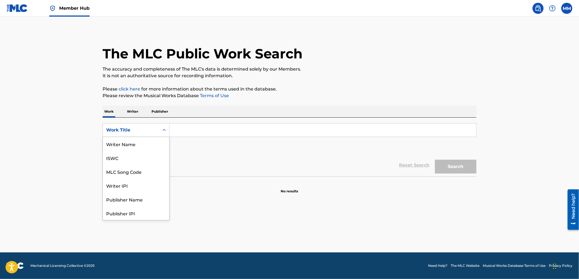
click at [134, 127] on div "Work Title" at bounding box center [131, 130] width 50 height 7
click at [136, 147] on div "MLC Song Code" at bounding box center [136, 144] width 66 height 14
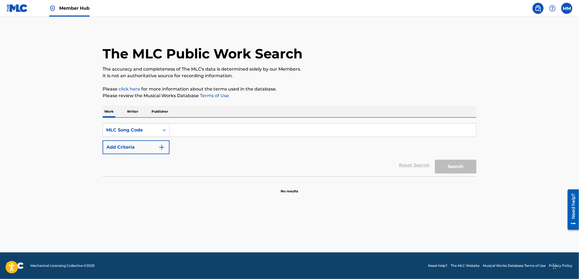
click at [181, 130] on input "Search Form" at bounding box center [323, 129] width 307 height 13
paste input "FB0Q6P"
type input "FB0Q6P"
click at [467, 165] on button "Search" at bounding box center [455, 167] width 41 height 14
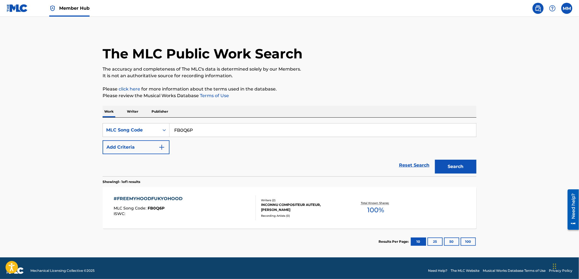
click at [211, 196] on div "#FREEMYHOODFUKYOHOOD MLC Song Code : FB0Q6P ISWC :" at bounding box center [185, 207] width 142 height 25
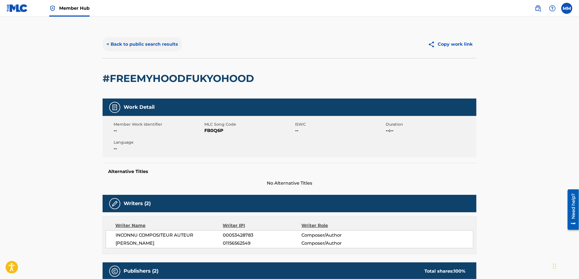
click at [153, 44] on button "< Back to public search results" at bounding box center [142, 44] width 79 height 14
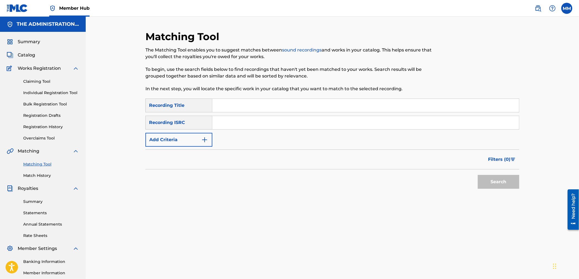
click at [47, 165] on link "Matching Tool" at bounding box center [51, 164] width 56 height 6
click at [229, 126] on input "Search Form" at bounding box center [365, 122] width 307 height 13
paste input "USSM12403305"
type input "USSM12403305"
click at [499, 181] on button "Search" at bounding box center [498, 182] width 41 height 14
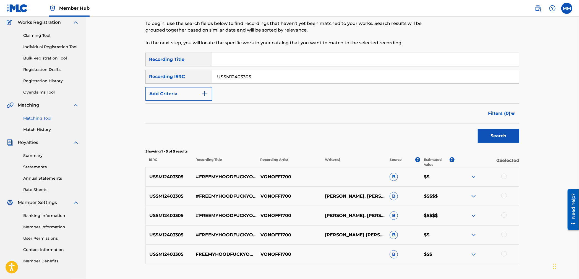
scroll to position [85, 0]
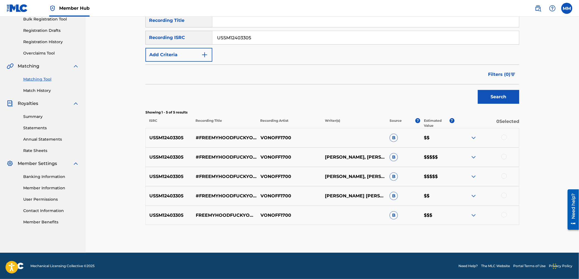
click at [505, 136] on div at bounding box center [504, 137] width 6 height 6
drag, startPoint x: 508, startPoint y: 158, endPoint x: 506, endPoint y: 156, distance: 2.9
click at [507, 158] on div at bounding box center [486, 157] width 65 height 7
click at [505, 157] on div at bounding box center [504, 157] width 6 height 6
drag, startPoint x: 505, startPoint y: 176, endPoint x: 504, endPoint y: 184, distance: 7.8
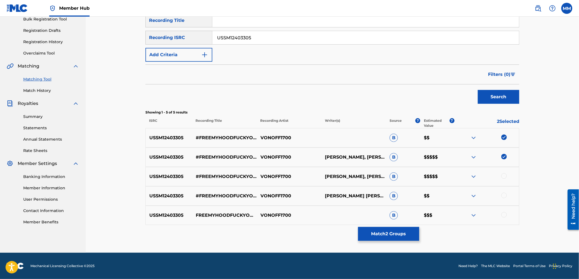
click at [505, 176] on div at bounding box center [504, 176] width 6 height 6
click at [502, 196] on div at bounding box center [504, 195] width 6 height 6
click at [507, 218] on div at bounding box center [486, 215] width 65 height 7
click at [506, 216] on div at bounding box center [504, 215] width 6 height 6
click at [409, 236] on button "Match 5 Groups" at bounding box center [388, 234] width 61 height 14
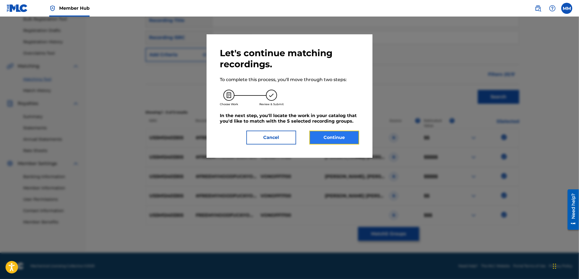
click at [340, 138] on button "Continue" at bounding box center [334, 138] width 50 height 14
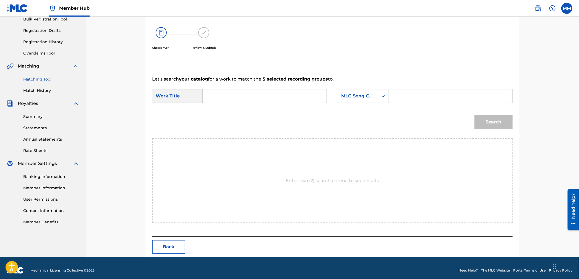
click at [217, 97] on input "Search Form" at bounding box center [264, 95] width 114 height 13
paste input "#FreeMyHoodFuckYoHood"
type input "#FreeMyHoodFuckYoHood"
click at [353, 97] on div "MLC Song Code" at bounding box center [358, 96] width 33 height 7
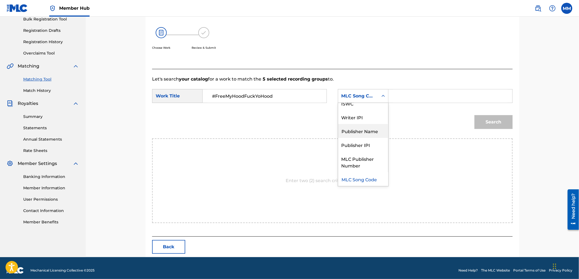
scroll to position [0, 0]
click at [358, 111] on div "Writer Name" at bounding box center [363, 110] width 50 height 14
click at [404, 97] on input "Search Form" at bounding box center [450, 95] width 114 height 13
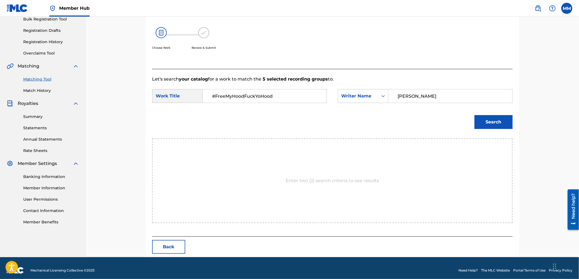
type input "carter"
click at [475, 115] on button "Search" at bounding box center [494, 122] width 38 height 14
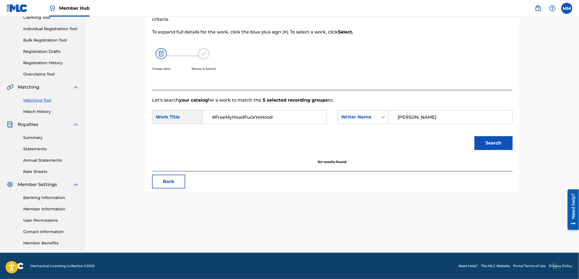
drag, startPoint x: 396, startPoint y: 119, endPoint x: 390, endPoint y: 118, distance: 6.1
click at [390, 118] on div "carter" at bounding box center [451, 117] width 124 height 14
drag, startPoint x: 441, startPoint y: 118, endPoint x: 373, endPoint y: 116, distance: 68.1
click at [373, 116] on div "SearchWithCriteriac1f5acab-d628-452e-ac40-2da58620bf5c Writer Name carter" at bounding box center [425, 117] width 175 height 14
drag, startPoint x: 370, startPoint y: 118, endPoint x: 368, endPoint y: 123, distance: 5.5
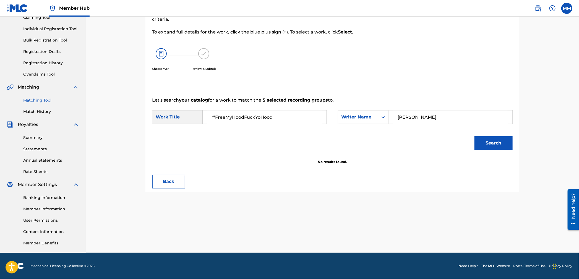
click at [370, 118] on div "Writer Name" at bounding box center [358, 117] width 33 height 7
click at [364, 124] on div "MLC Song Code" at bounding box center [363, 124] width 50 height 14
click at [415, 117] on input "Search Form" at bounding box center [450, 116] width 114 height 13
paste input "FB0Q6P"
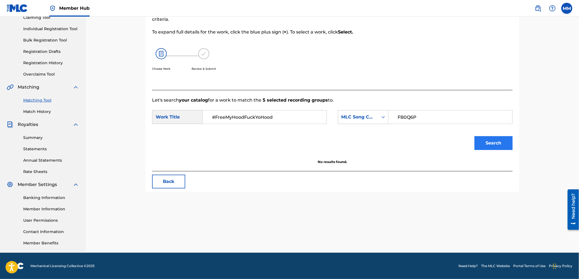
type input "FB0Q6P"
click at [483, 145] on button "Search" at bounding box center [494, 143] width 38 height 14
drag, startPoint x: 429, startPoint y: 119, endPoint x: 377, endPoint y: 116, distance: 52.4
click at [377, 116] on div "SearchWithCriteria96729614-7f0f-42bf-a30c-ff1df92edd2f MLC Song Code FB0Q6P" at bounding box center [425, 117] width 175 height 14
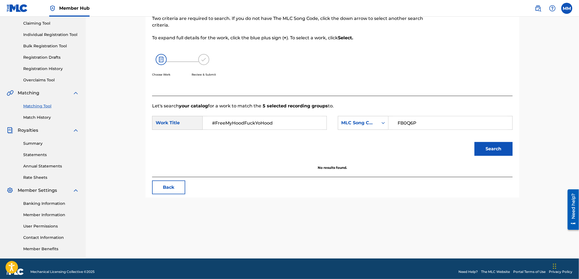
scroll to position [62, 0]
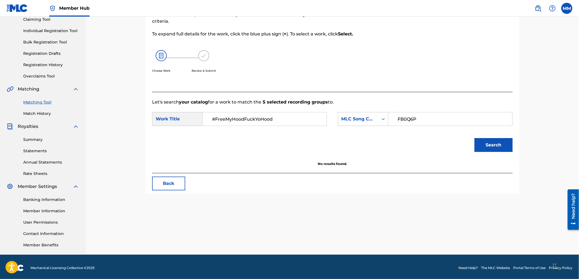
click at [424, 123] on input "FB0Q6P" at bounding box center [450, 118] width 114 height 13
drag, startPoint x: 423, startPoint y: 121, endPoint x: 358, endPoint y: 114, distance: 65.0
click at [358, 114] on div "SearchWithCriteria96729614-7f0f-42bf-a30c-ff1df92edd2f MLC Song Code FB0Q6P" at bounding box center [425, 119] width 175 height 14
type input "carter"
click at [475, 138] on button "Search" at bounding box center [494, 145] width 38 height 14
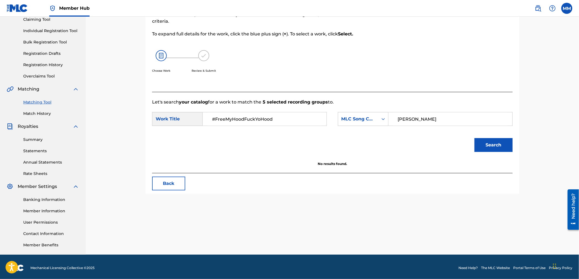
click at [221, 118] on input "#FreeMyHoodFuckYoHood" at bounding box center [264, 118] width 114 height 13
click at [213, 119] on input "#FreeMyHoodFuckYoHood" at bounding box center [264, 118] width 114 height 13
drag, startPoint x: 232, startPoint y: 119, endPoint x: 317, endPoint y: 123, distance: 85.3
click at [317, 123] on input "#FreeMyHoodFuckYoHood" at bounding box center [264, 118] width 114 height 13
type input "#FreeMy"
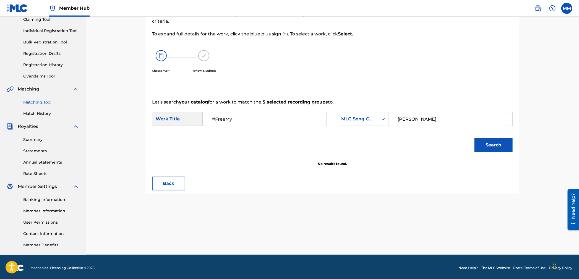
click at [475, 138] on button "Search" at bounding box center [494, 145] width 38 height 14
drag, startPoint x: 374, startPoint y: 122, endPoint x: 369, endPoint y: 132, distance: 11.1
click at [374, 122] on div "MLC Song Code" at bounding box center [358, 119] width 33 height 7
drag, startPoint x: 366, startPoint y: 135, endPoint x: 389, endPoint y: 126, distance: 24.1
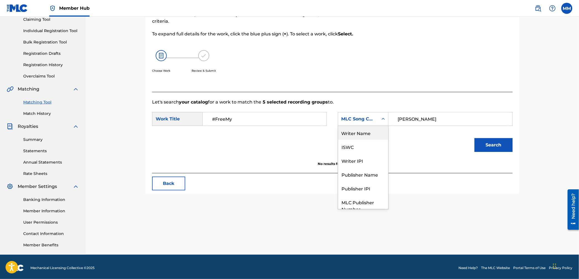
click at [366, 135] on div "Writer Name" at bounding box center [363, 133] width 50 height 14
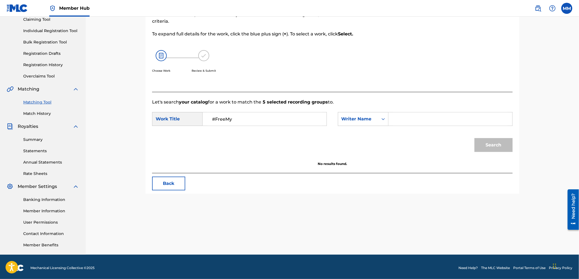
click at [413, 122] on input "Search Form" at bounding box center [450, 118] width 114 height 13
type input "carter"
click at [475, 138] on button "Search" at bounding box center [494, 145] width 38 height 14
click at [241, 120] on input "#FreeMy" at bounding box center [264, 118] width 114 height 13
type input "#Free"
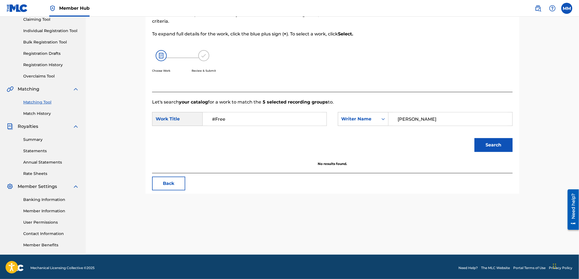
click at [475, 138] on button "Search" at bounding box center [494, 145] width 38 height 14
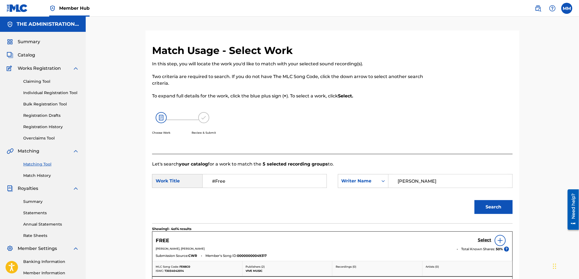
drag, startPoint x: 230, startPoint y: 184, endPoint x: 185, endPoint y: 175, distance: 45.9
click at [185, 175] on div "SearchWithCriteria02e8bcd5-dfb6-493e-bc1b-be2652eeba65 Work Title #Free" at bounding box center [239, 181] width 175 height 14
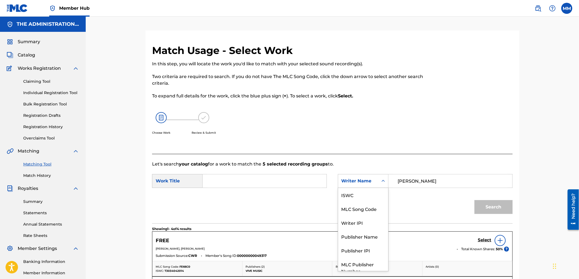
drag, startPoint x: 367, startPoint y: 181, endPoint x: 367, endPoint y: 186, distance: 5.0
click at [366, 181] on div "Writer Name" at bounding box center [358, 181] width 33 height 7
click at [367, 207] on div "MLC Song Code" at bounding box center [363, 209] width 50 height 14
click at [420, 182] on input "Search Form" at bounding box center [450, 180] width 114 height 13
paste input "FB0Q6P"
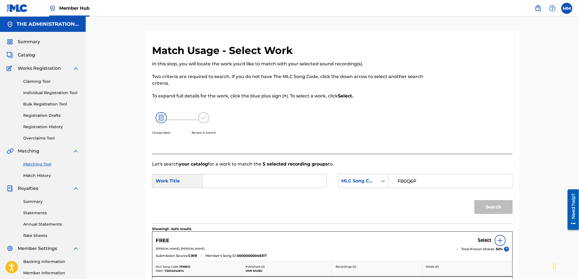
type input "FB0Q6P"
click at [484, 204] on div "Search" at bounding box center [492, 205] width 41 height 22
click at [269, 178] on input "Search Form" at bounding box center [264, 180] width 114 height 13
click at [475, 200] on button "Search" at bounding box center [494, 207] width 38 height 14
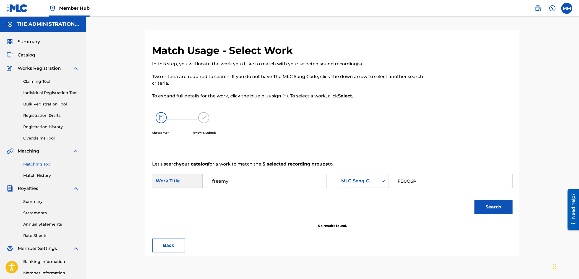
click at [294, 178] on input "freemy" at bounding box center [264, 180] width 114 height 13
click at [280, 179] on input "freemy" at bounding box center [264, 180] width 114 height 13
drag, startPoint x: 257, startPoint y: 181, endPoint x: 171, endPoint y: 176, distance: 86.2
click at [171, 176] on div "SearchWithCriteria02e8bcd5-dfb6-493e-bc1b-be2652eeba65 Work Title freemy" at bounding box center [239, 181] width 175 height 14
drag, startPoint x: 243, startPoint y: 184, endPoint x: 161, endPoint y: 176, distance: 82.5
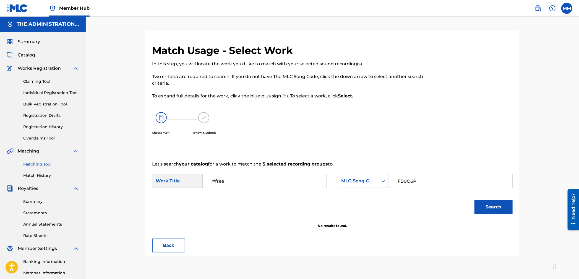
click at [165, 176] on div "SearchWithCriteria02e8bcd5-dfb6-493e-bc1b-be2652eeba65 Work Title #free" at bounding box center [239, 181] width 175 height 14
paste input "FreeMyHoodFuckYoHood"
click at [252, 181] on input "#FreeMyHoodFuckYoHood" at bounding box center [264, 180] width 114 height 13
type input "#FreeMyHoodFukYoHood"
click at [475, 200] on button "Search" at bounding box center [494, 207] width 38 height 14
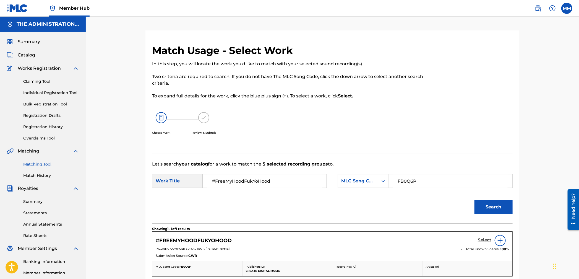
click at [482, 240] on h5 "Select" at bounding box center [485, 239] width 14 height 5
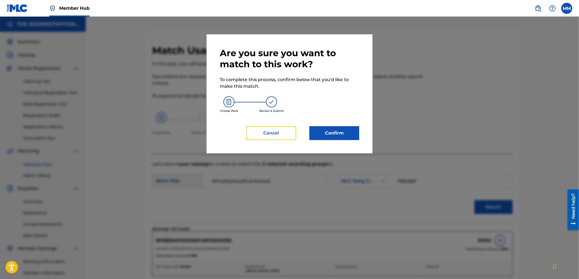
click at [266, 136] on button "Cancel" at bounding box center [271, 133] width 50 height 14
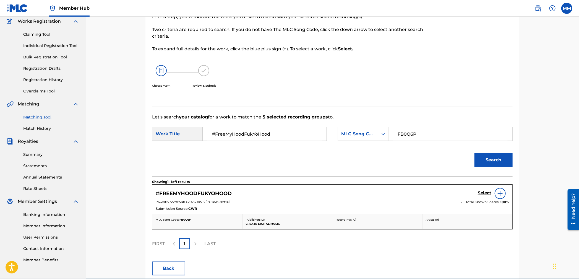
scroll to position [73, 0]
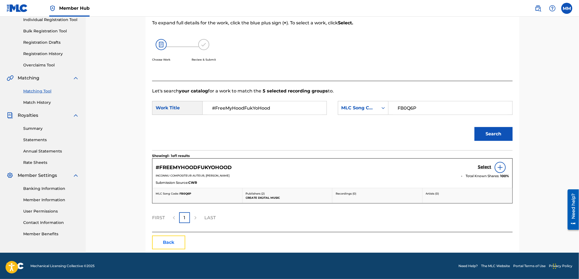
click at [181, 239] on button "Back" at bounding box center [168, 242] width 33 height 14
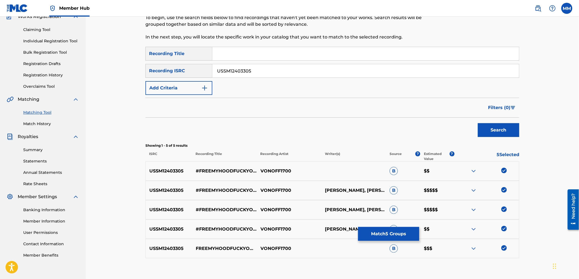
scroll to position [85, 0]
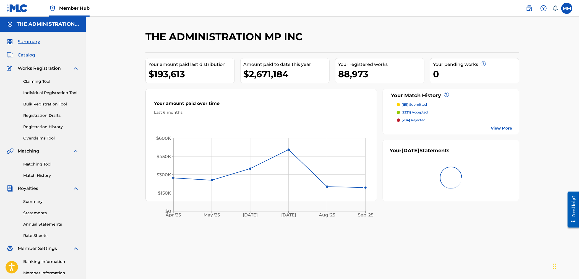
click at [25, 56] on span "Catalog" at bounding box center [26, 55] width 17 height 7
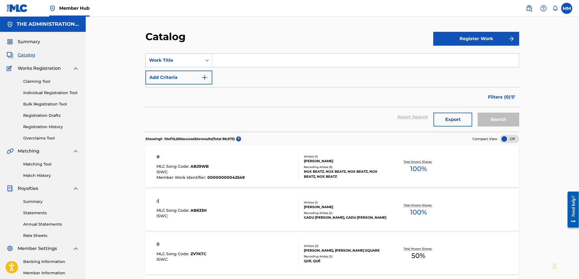
click at [161, 64] on div "Work Title" at bounding box center [174, 60] width 56 height 11
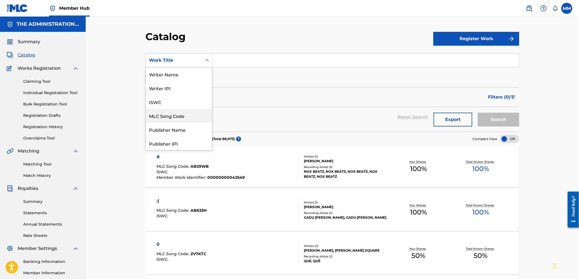
click at [166, 115] on div "MLC Song Code" at bounding box center [179, 116] width 66 height 14
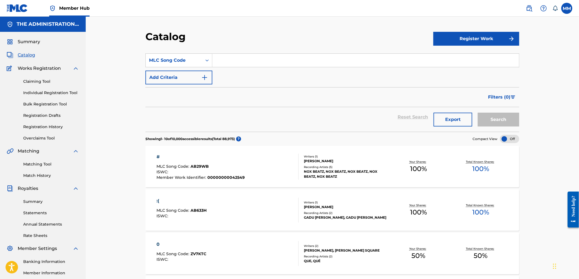
click at [239, 62] on input "Search Form" at bounding box center [365, 60] width 307 height 13
paste input "FB0Q6P"
type input "FB0Q6P"
click at [509, 124] on button "Search" at bounding box center [498, 120] width 41 height 14
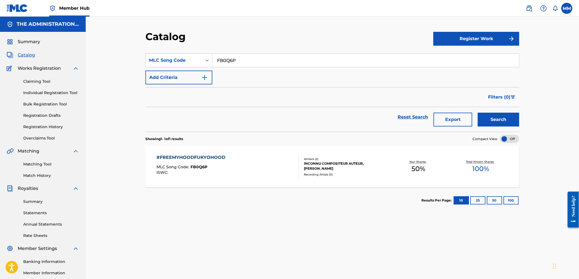
click at [252, 160] on div "#FREEMYHOODFUKYOHOOD MLC Song Code : FB0Q6P ISWC :" at bounding box center [228, 166] width 142 height 25
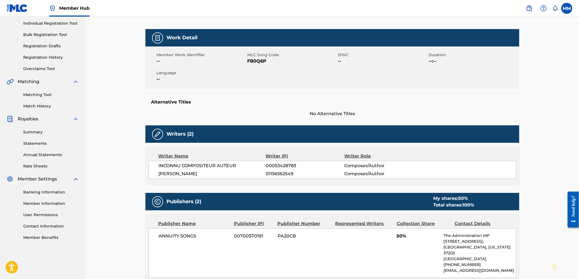
scroll to position [20, 0]
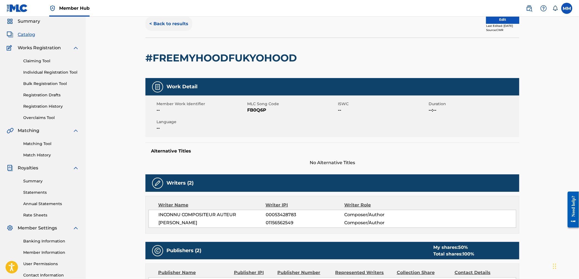
click at [155, 24] on button "< Back to results" at bounding box center [168, 24] width 47 height 14
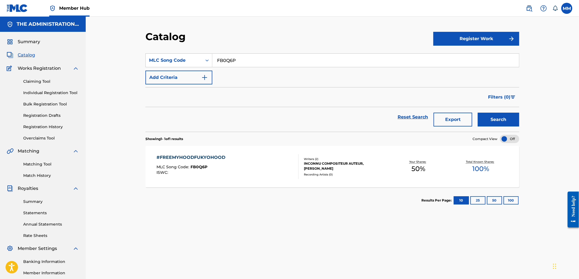
click at [254, 164] on div "#FREEMYHOODFUKYOHOOD MLC Song Code : FB0Q6P ISWC :" at bounding box center [228, 166] width 142 height 25
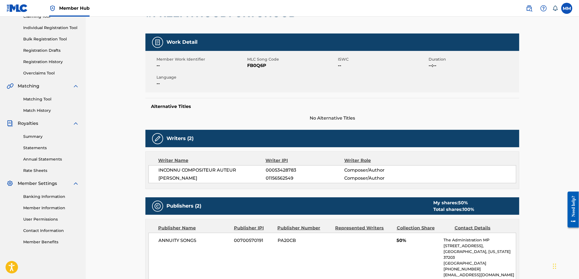
scroll to position [78, 0]
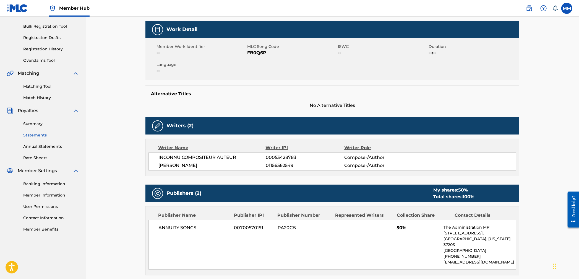
click at [37, 135] on link "Statements" at bounding box center [51, 135] width 56 height 6
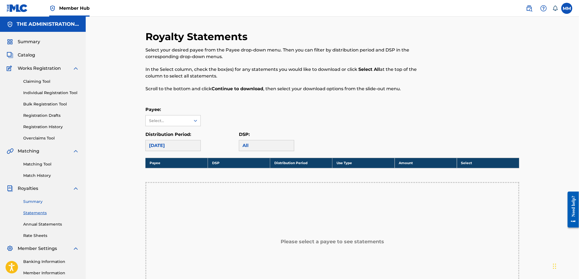
click at [39, 199] on link "Summary" at bounding box center [51, 202] width 56 height 6
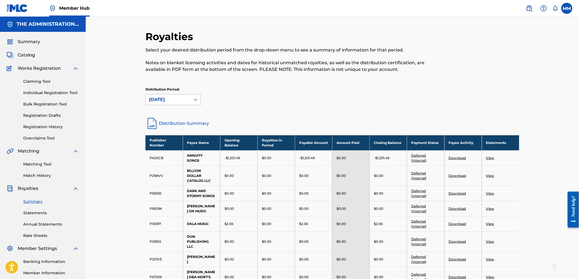
click at [166, 105] on div "September 2025" at bounding box center [172, 99] width 55 height 11
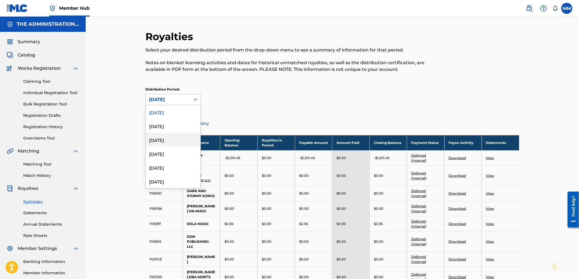
click at [168, 135] on div "July 2025" at bounding box center [173, 140] width 55 height 14
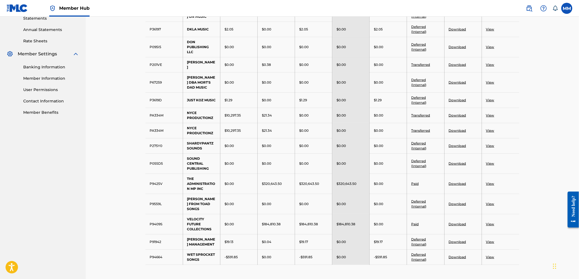
scroll to position [195, 0]
click at [493, 184] on link "View" at bounding box center [490, 183] width 8 height 4
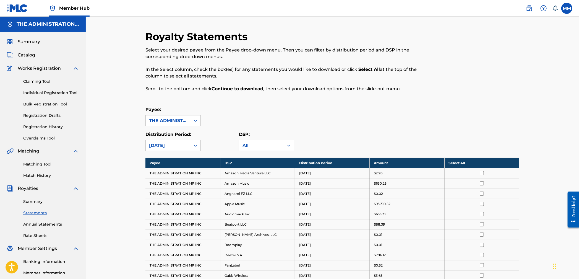
scroll to position [64, 0]
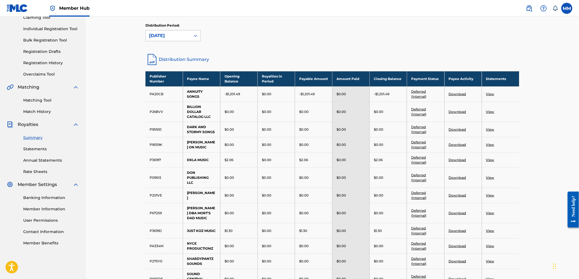
click at [170, 35] on div "September 2025" at bounding box center [168, 35] width 38 height 7
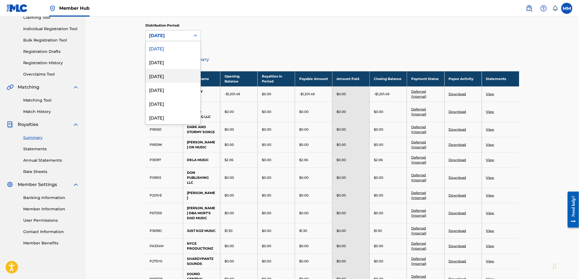
click at [170, 77] on div "July 2025" at bounding box center [173, 76] width 55 height 14
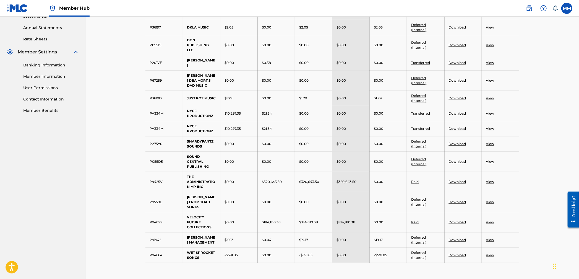
scroll to position [206, 0]
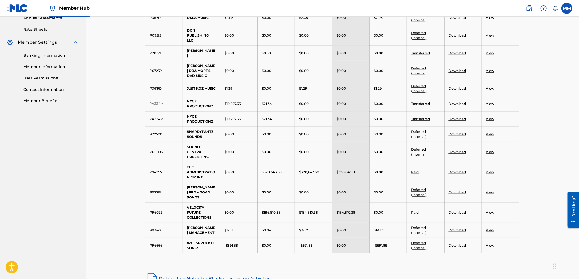
click at [452, 173] on link "Download" at bounding box center [457, 172] width 17 height 4
click at [450, 210] on link "Download" at bounding box center [457, 212] width 17 height 4
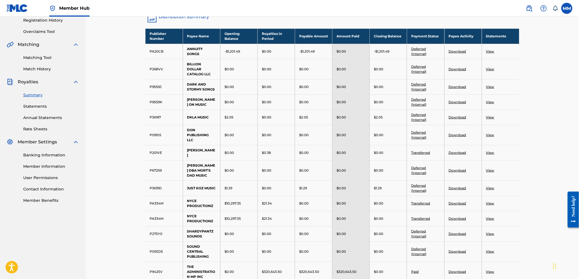
scroll to position [80, 0]
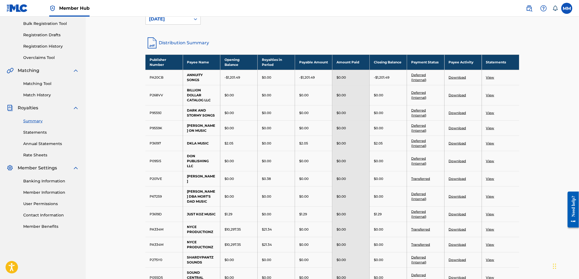
click at [381, 79] on p "-$1,201.49" at bounding box center [381, 77] width 15 height 5
click at [458, 75] on link "Download" at bounding box center [457, 77] width 17 height 4
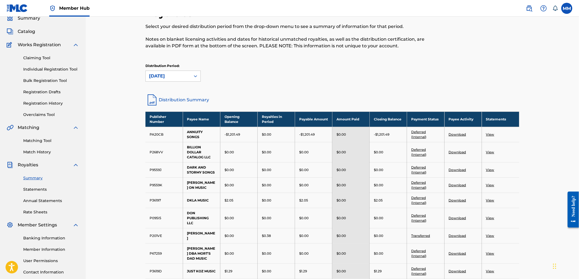
scroll to position [10, 0]
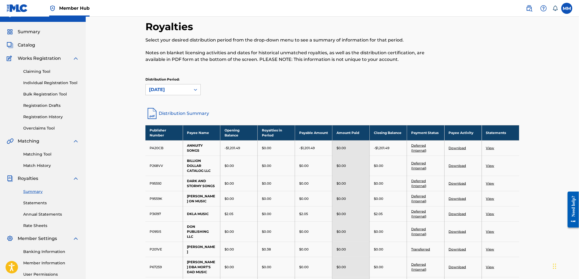
click at [184, 116] on link "Distribution Summary" at bounding box center [332, 113] width 374 height 13
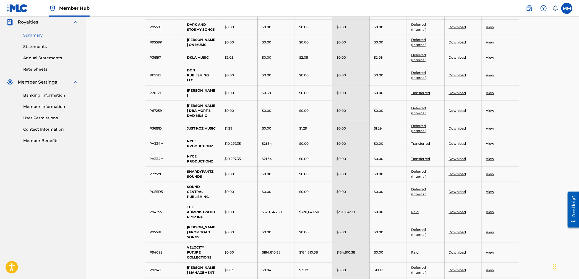
scroll to position [223, 0]
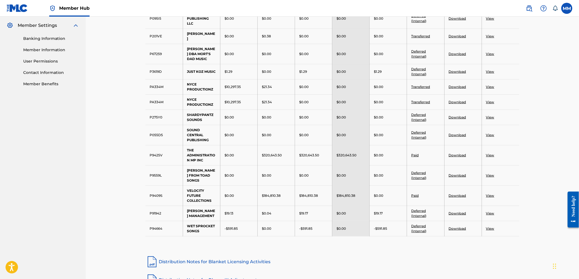
click at [205, 101] on td "NYCE PRODUCTIONZ" at bounding box center [201, 101] width 37 height 15
click at [491, 87] on link "View" at bounding box center [490, 87] width 8 height 4
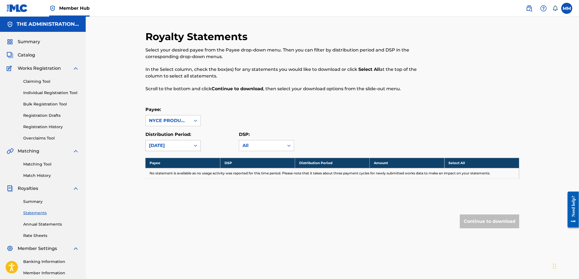
click at [188, 147] on div "July 2025" at bounding box center [168, 145] width 45 height 11
click at [178, 193] on div "June 2025" at bounding box center [173, 199] width 55 height 14
click at [181, 150] on div "June 2025" at bounding box center [168, 145] width 45 height 11
click at [175, 205] on div "June 2021" at bounding box center [173, 199] width 55 height 14
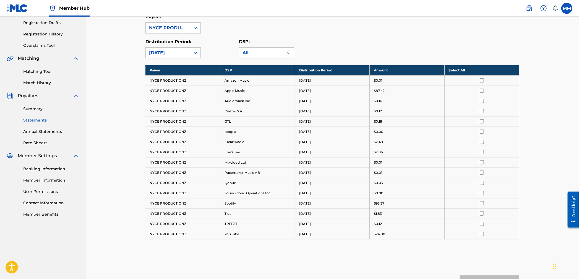
scroll to position [12, 0]
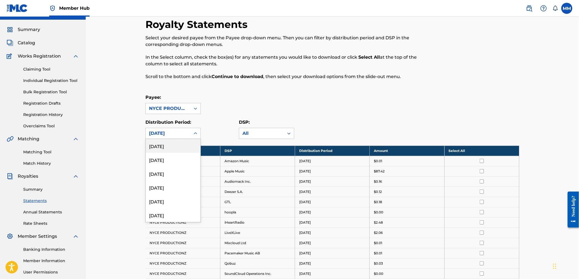
click at [173, 132] on div "June 2021" at bounding box center [168, 133] width 38 height 7
click at [171, 163] on div "October 2022" at bounding box center [173, 159] width 55 height 14
